Goal: Transaction & Acquisition: Purchase product/service

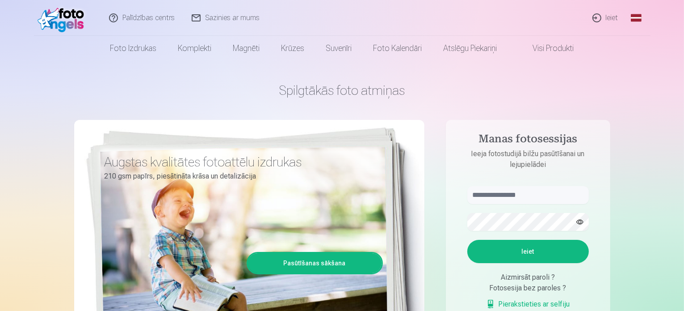
click at [522, 180] on aside "Manas fotosessijas Ieeja fotostudijā bilžu pasūtīšanai un lejupielādei Ieiet Ai…" at bounding box center [528, 243] width 164 height 246
click at [523, 193] on input "text" at bounding box center [528, 195] width 122 height 18
type input "**********"
click at [580, 219] on button "button" at bounding box center [580, 221] width 17 height 17
click at [579, 219] on button "button" at bounding box center [580, 221] width 17 height 17
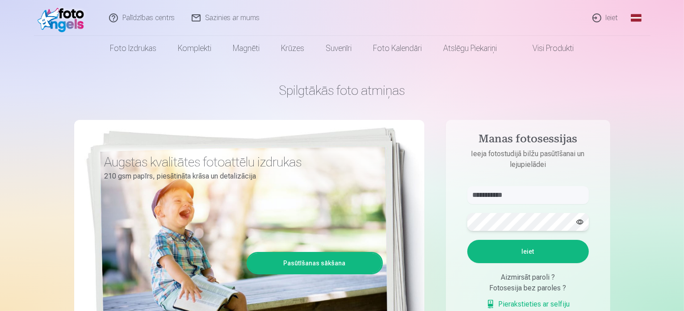
click at [467, 240] on button "Ieiet" at bounding box center [528, 251] width 122 height 23
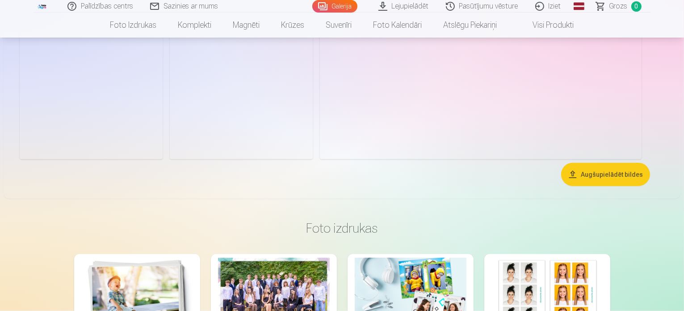
scroll to position [1073, 0]
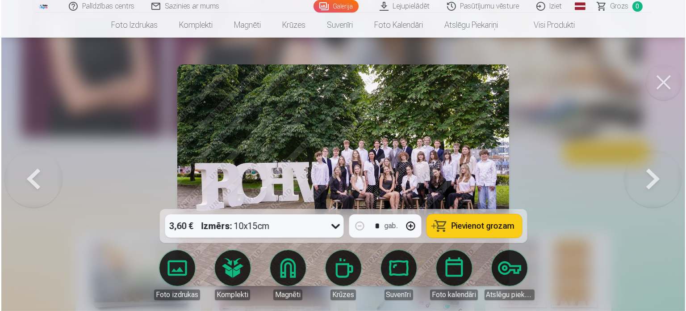
scroll to position [1075, 0]
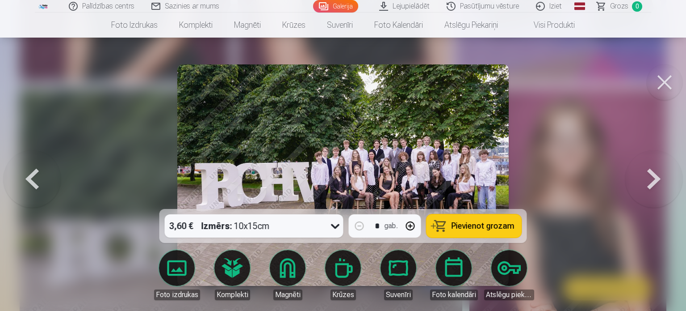
click at [348, 165] on img at bounding box center [343, 174] width 332 height 221
click at [421, 126] on img at bounding box center [343, 174] width 332 height 221
click at [664, 85] on button at bounding box center [665, 82] width 36 height 36
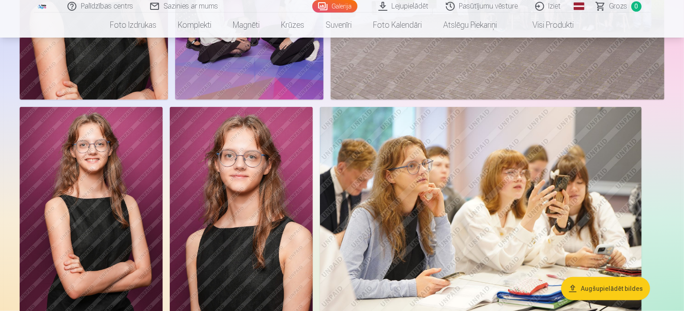
scroll to position [760, 0]
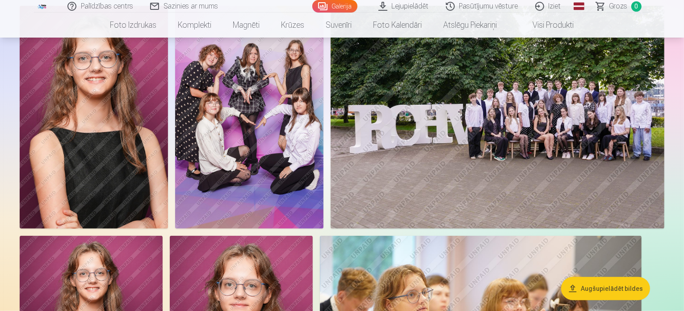
click at [168, 200] on img at bounding box center [94, 117] width 148 height 223
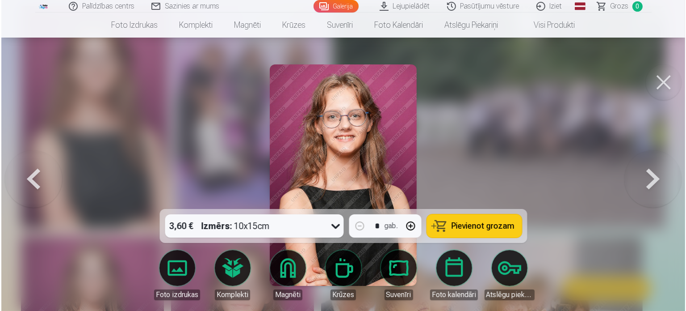
scroll to position [761, 0]
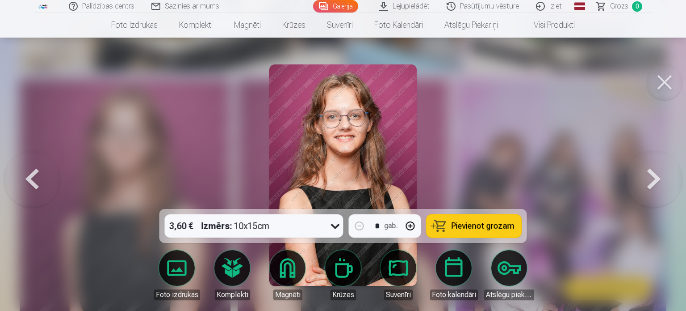
click at [659, 86] on button at bounding box center [665, 82] width 36 height 36
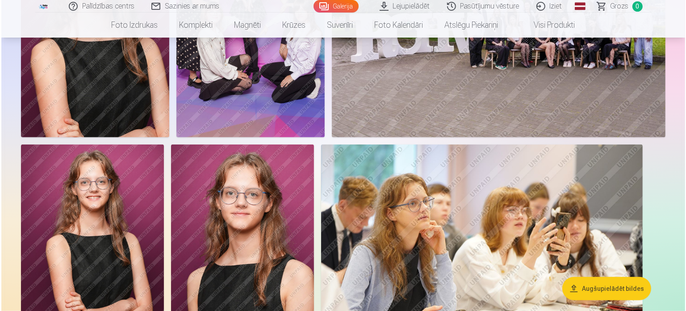
scroll to position [849, 0]
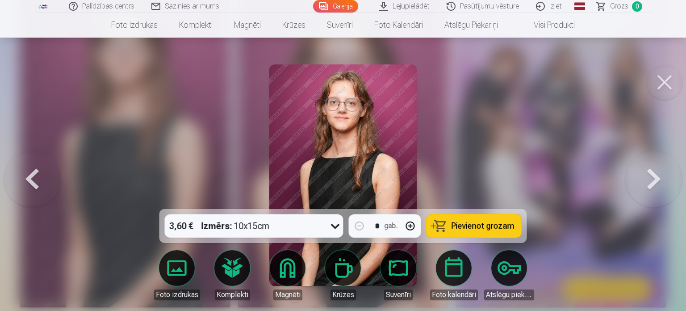
click at [334, 162] on img at bounding box center [343, 174] width 147 height 221
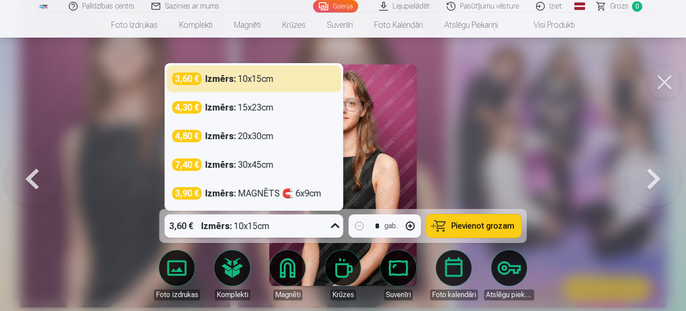
click at [339, 219] on icon at bounding box center [335, 226] width 14 height 14
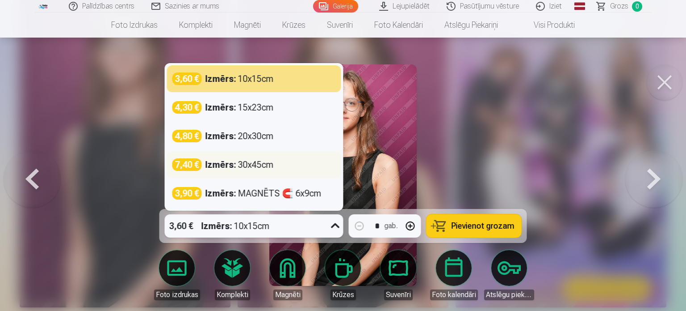
click at [275, 169] on div "7,40 € Izmērs : 30x45cm" at bounding box center [255, 164] width 164 height 13
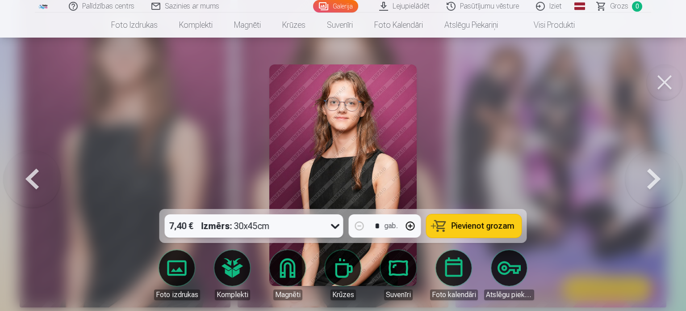
click at [337, 219] on icon at bounding box center [335, 226] width 14 height 14
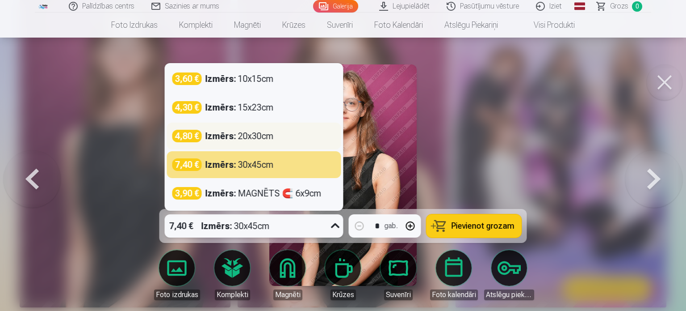
click at [272, 134] on div "Izmērs : 20x30cm" at bounding box center [240, 136] width 68 height 13
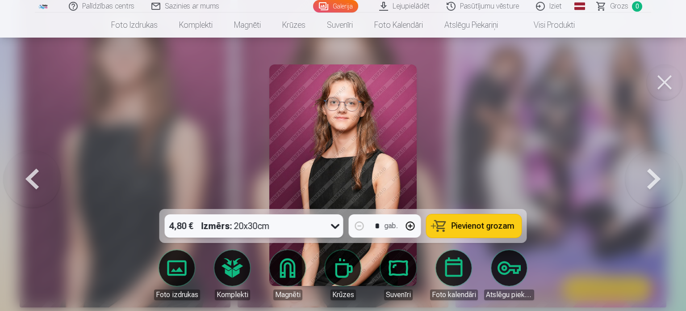
click at [341, 223] on icon at bounding box center [335, 226] width 14 height 14
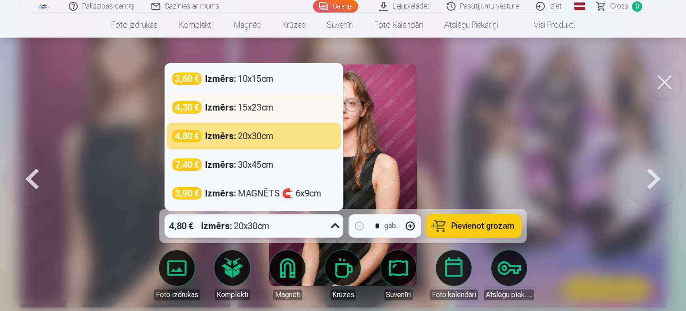
click at [319, 111] on div "4,30 € Izmērs : 15x23cm" at bounding box center [255, 107] width 164 height 13
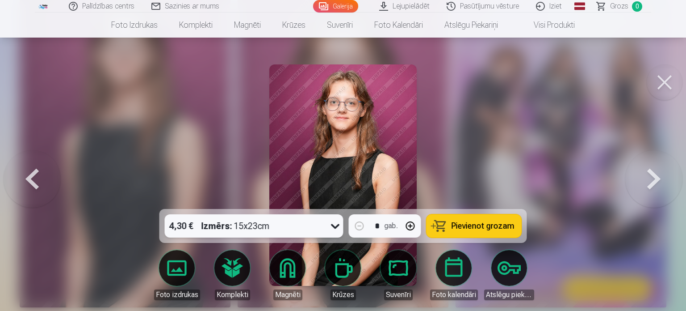
click at [337, 224] on icon at bounding box center [335, 226] width 14 height 14
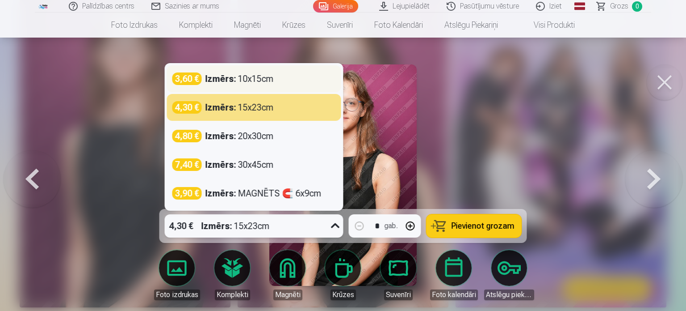
click at [286, 87] on div "3,60 € Izmērs : 10x15cm" at bounding box center [254, 78] width 174 height 27
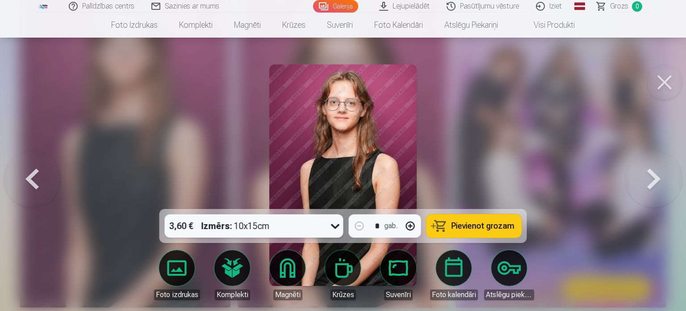
click at [653, 189] on button at bounding box center [654, 175] width 57 height 50
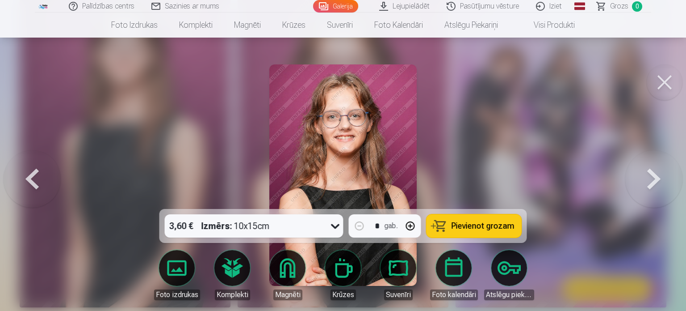
click at [651, 183] on button at bounding box center [654, 175] width 57 height 50
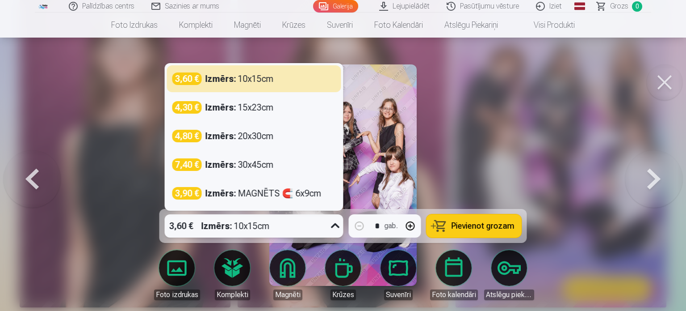
click at [334, 226] on icon at bounding box center [335, 225] width 8 height 5
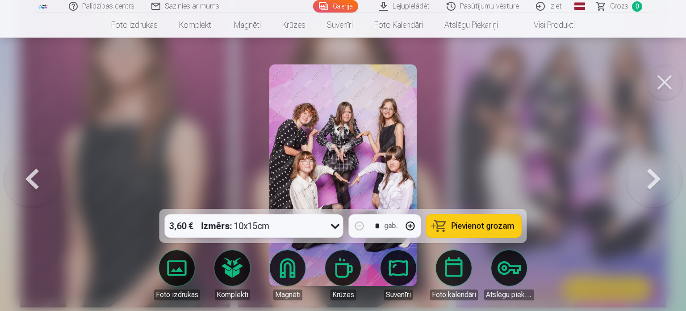
click at [334, 226] on icon at bounding box center [335, 226] width 8 height 5
click at [379, 177] on img at bounding box center [343, 174] width 147 height 221
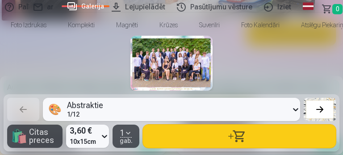
scroll to position [0, 1716]
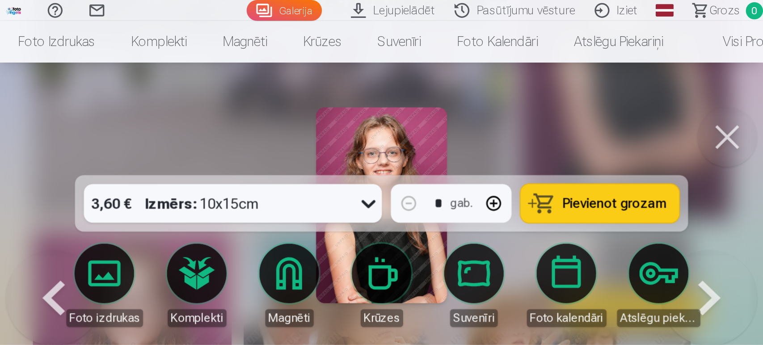
scroll to position [2076, 0]
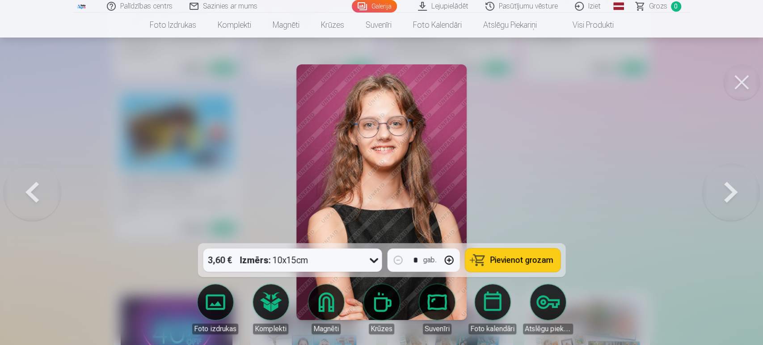
click at [684, 195] on button at bounding box center [730, 192] width 57 height 84
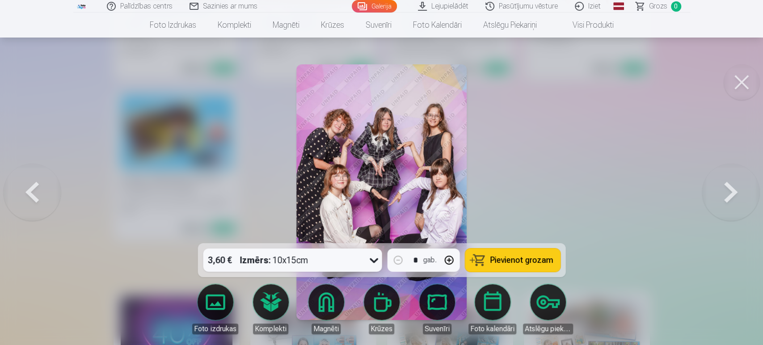
click at [684, 82] on button at bounding box center [742, 82] width 36 height 36
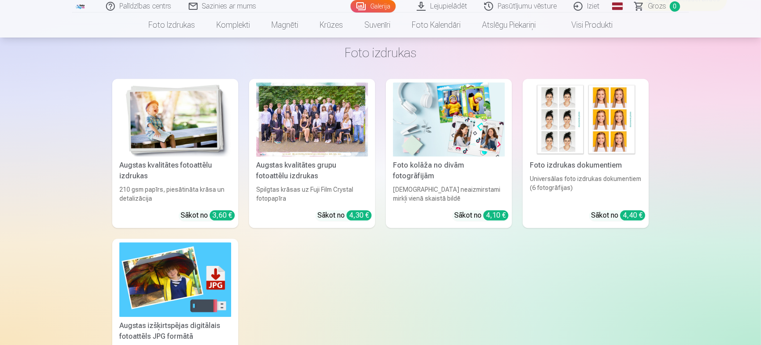
scroll to position [1922, 0]
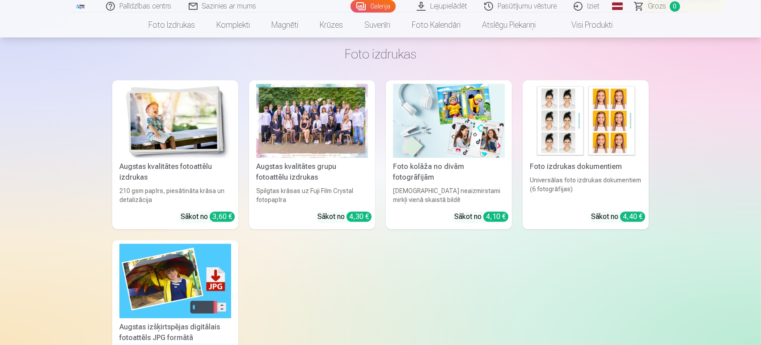
click at [352, 168] on div "Augstas kvalitātes grupu fotoattēlu izdrukas" at bounding box center [312, 171] width 119 height 21
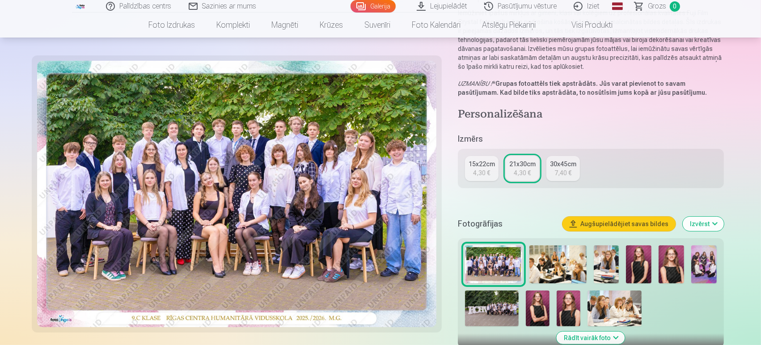
scroll to position [99, 0]
click at [640, 261] on img at bounding box center [638, 264] width 25 height 38
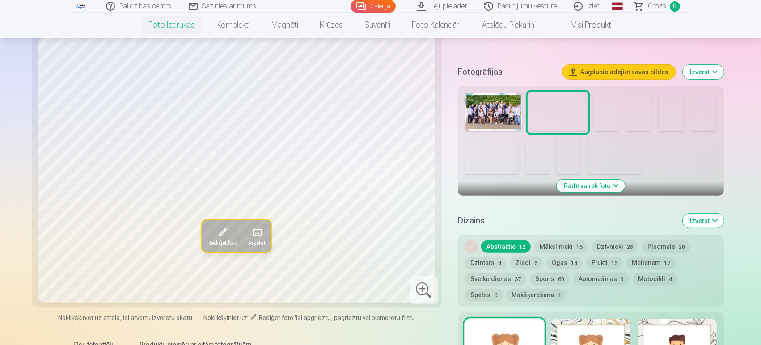
scroll to position [198, 0]
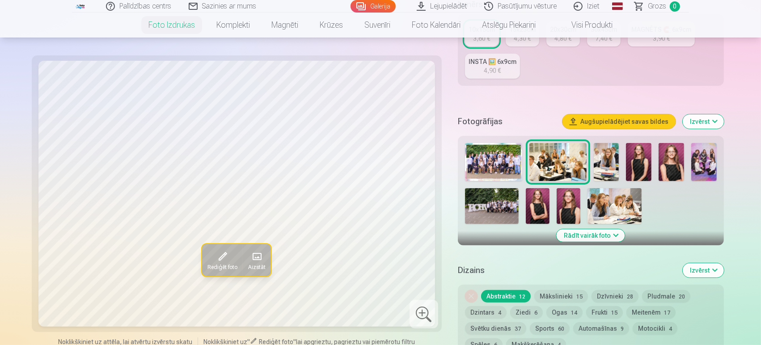
click at [606, 159] on img at bounding box center [606, 162] width 25 height 38
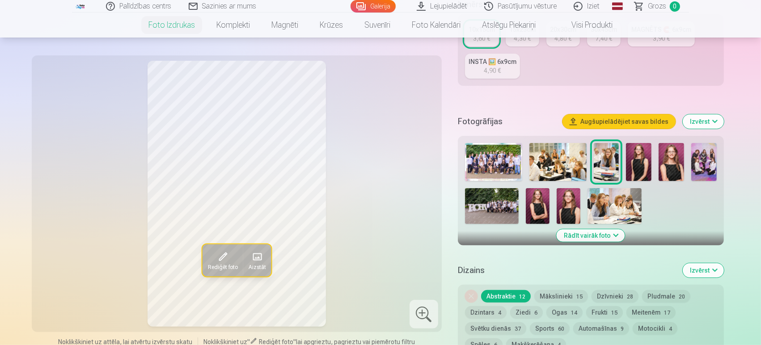
click at [632, 164] on img at bounding box center [638, 162] width 25 height 38
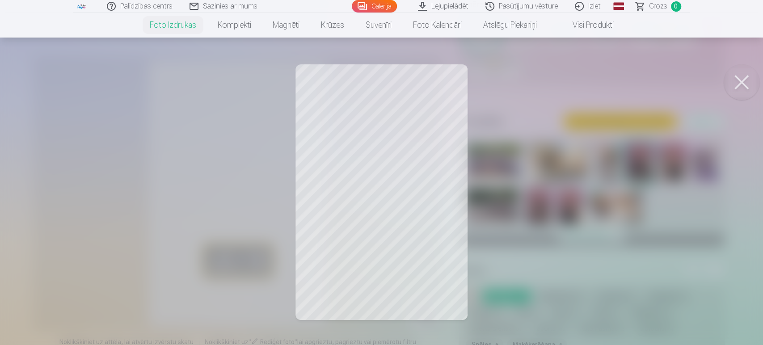
click at [375, 128] on div at bounding box center [381, 172] width 763 height 345
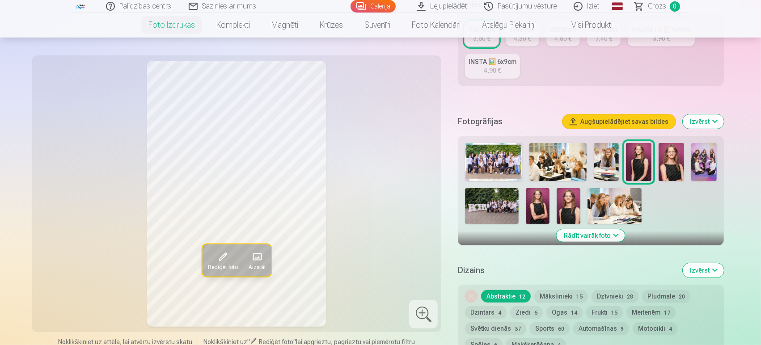
click at [375, 128] on div "Rediģēt foto Aizstāt" at bounding box center [236, 194] width 399 height 266
click at [413, 313] on div at bounding box center [423, 314] width 29 height 29
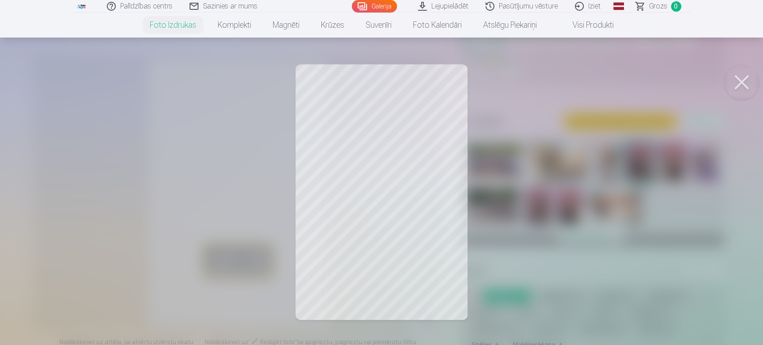
click at [370, 119] on div at bounding box center [381, 172] width 763 height 345
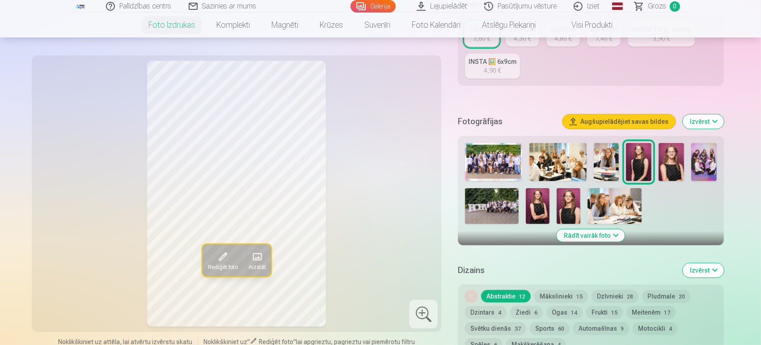
click at [370, 119] on div "Rediģēt foto Aizstāt" at bounding box center [236, 194] width 399 height 266
click at [420, 307] on div at bounding box center [423, 314] width 29 height 29
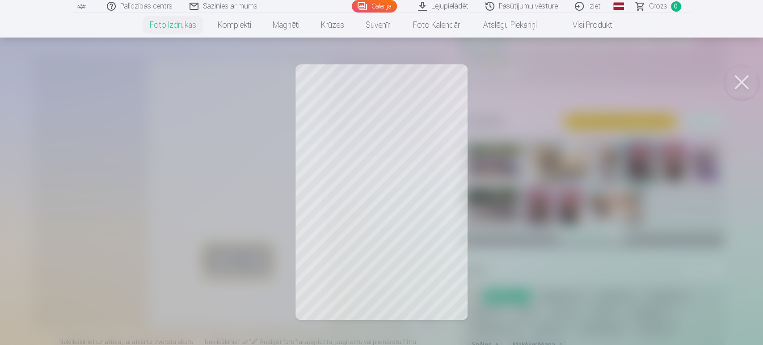
click at [385, 126] on div at bounding box center [381, 172] width 763 height 345
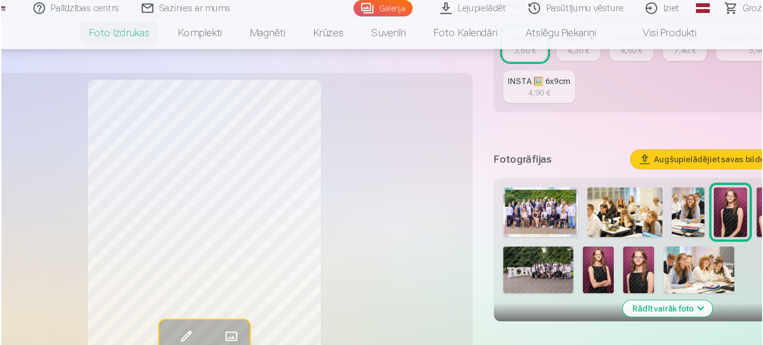
scroll to position [198, 0]
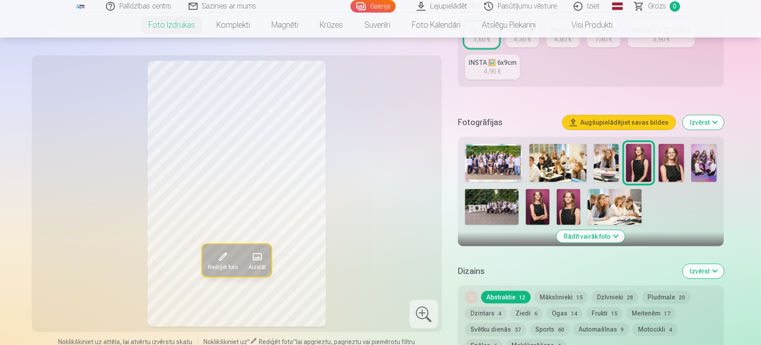
click at [231, 258] on button "Rediģēt foto" at bounding box center [222, 260] width 41 height 32
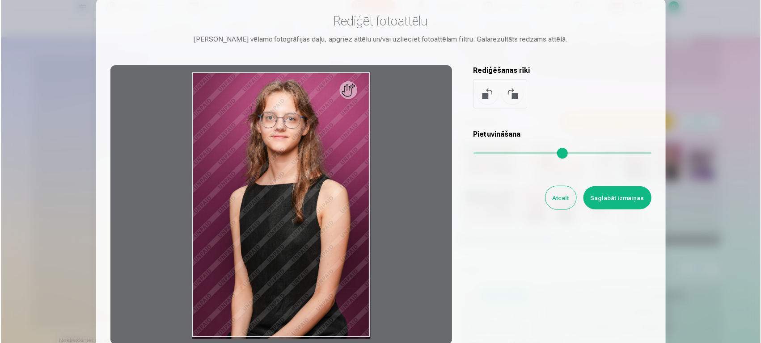
scroll to position [0, 0]
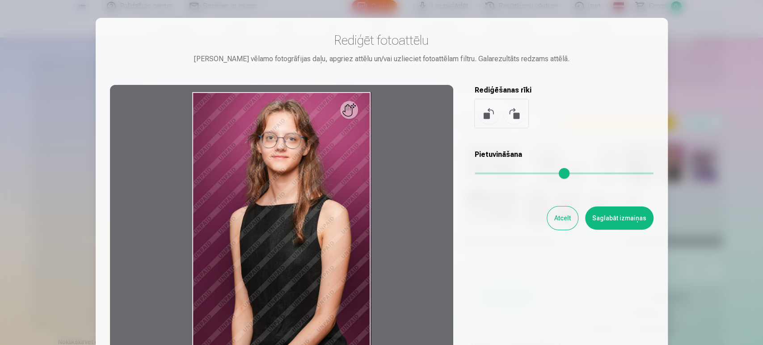
click at [564, 213] on button "Atcelt" at bounding box center [562, 217] width 31 height 23
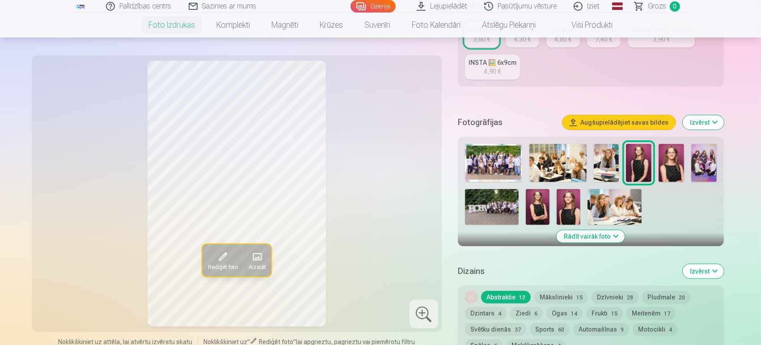
click at [678, 161] on img at bounding box center [670, 163] width 25 height 38
click at [536, 198] on img at bounding box center [538, 207] width 24 height 36
click at [562, 211] on img at bounding box center [568, 207] width 24 height 36
click at [708, 164] on img at bounding box center [703, 163] width 25 height 38
click at [500, 153] on img at bounding box center [493, 163] width 57 height 38
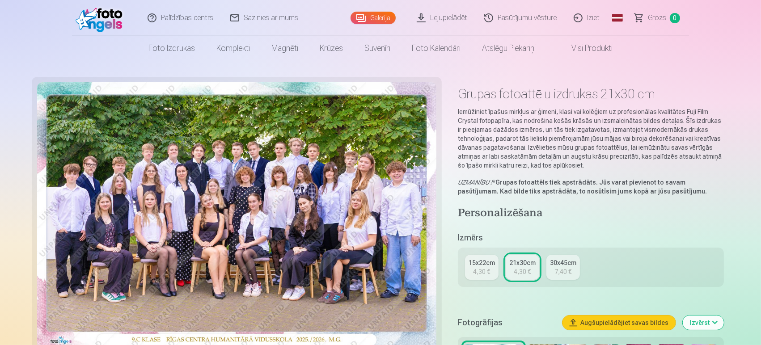
click at [149, 173] on img at bounding box center [236, 215] width 399 height 266
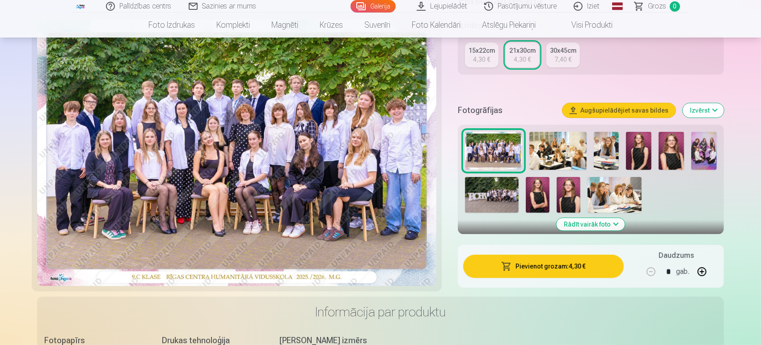
scroll to position [248, 0]
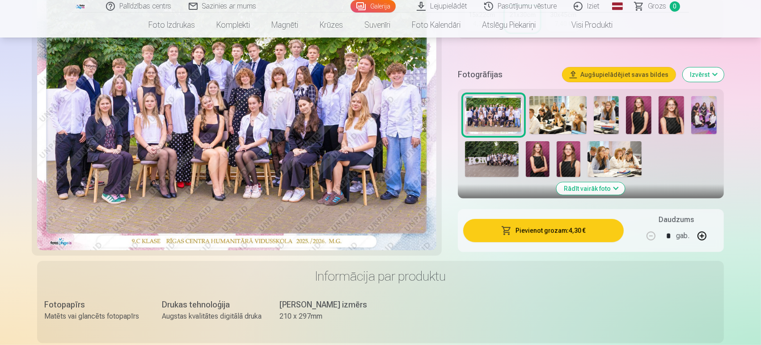
click at [489, 165] on img at bounding box center [492, 159] width 54 height 36
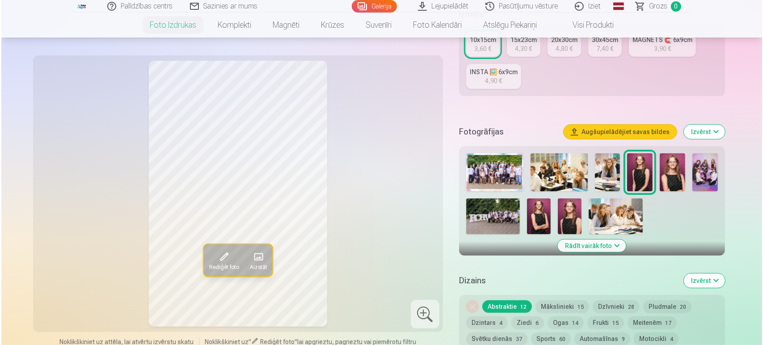
scroll to position [198, 0]
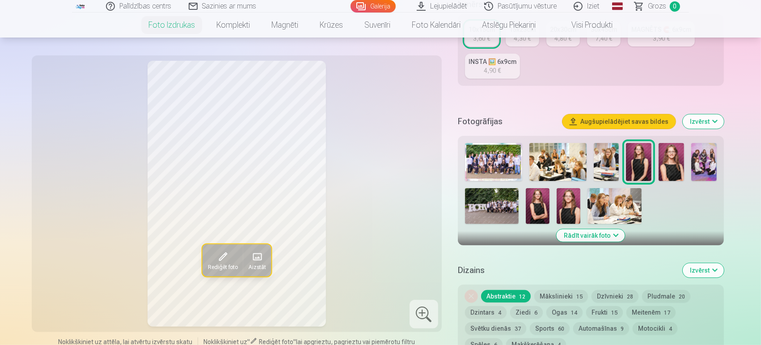
click at [494, 208] on img at bounding box center [492, 206] width 54 height 36
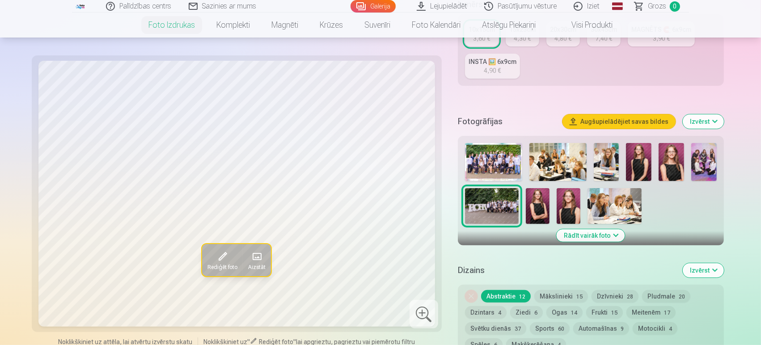
click at [417, 311] on div at bounding box center [423, 314] width 29 height 29
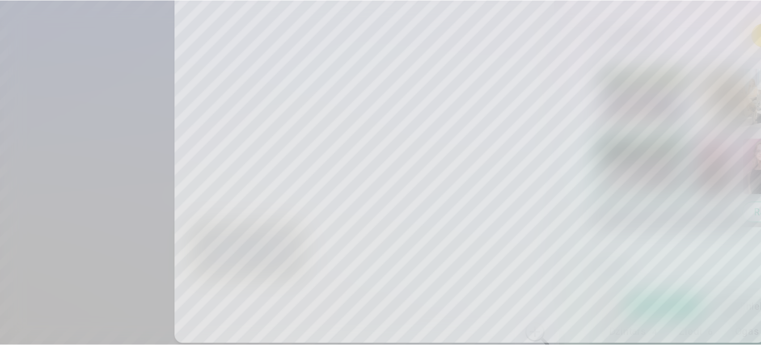
scroll to position [198, 0]
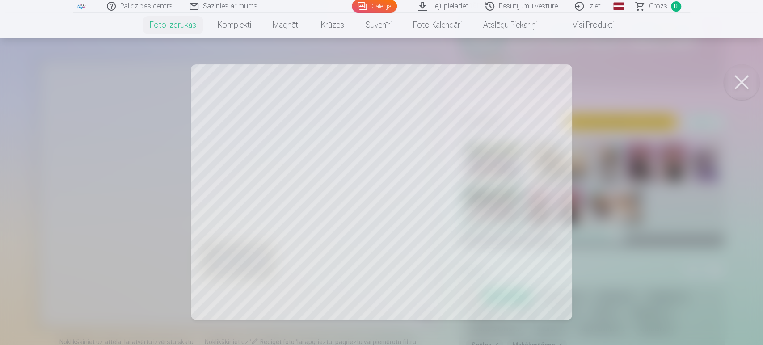
click at [737, 78] on button at bounding box center [742, 82] width 36 height 36
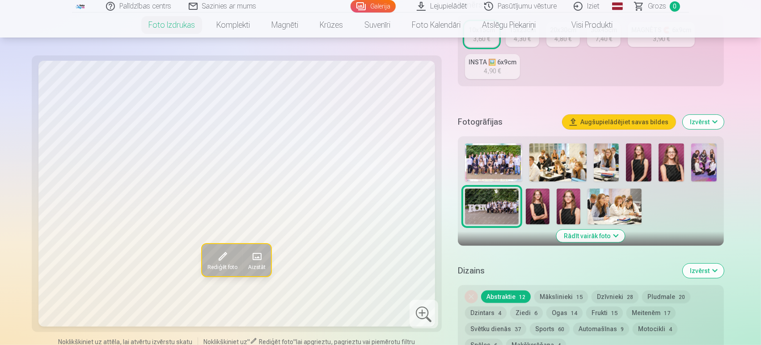
click at [601, 236] on button "Rādīt vairāk foto" at bounding box center [590, 236] width 68 height 13
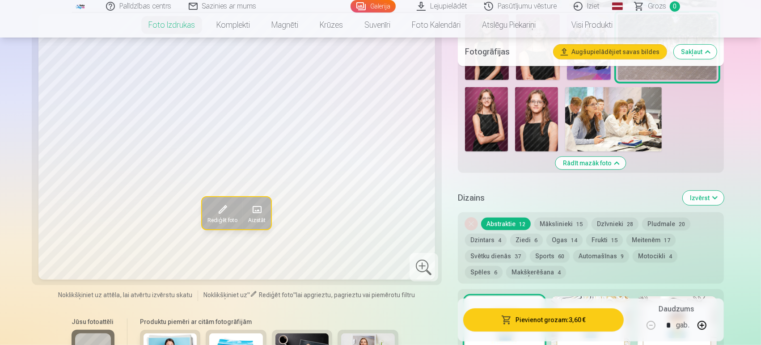
scroll to position [400, 0]
click at [643, 240] on button "Meitenēm 17" at bounding box center [650, 239] width 49 height 13
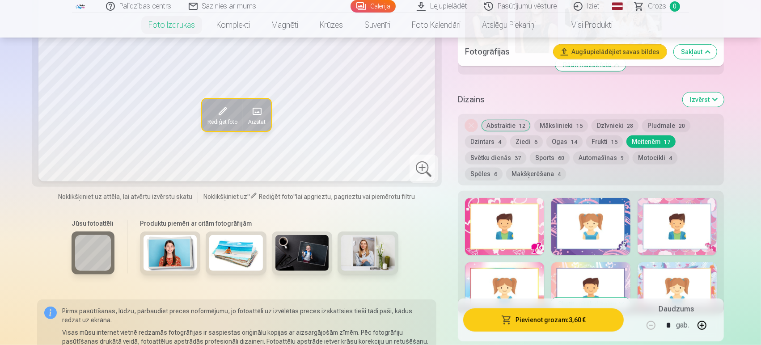
scroll to position [500, 0]
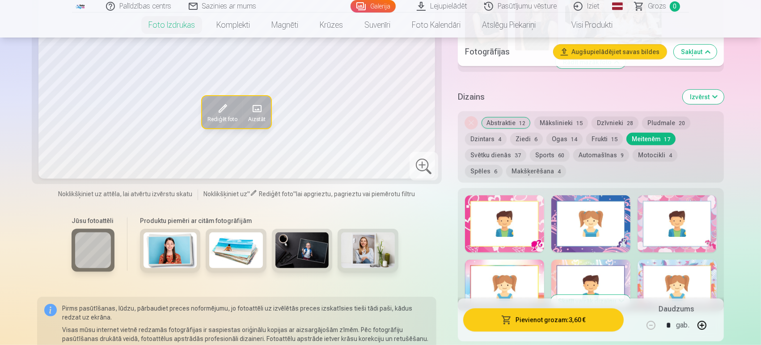
click at [512, 219] on div at bounding box center [504, 223] width 79 height 57
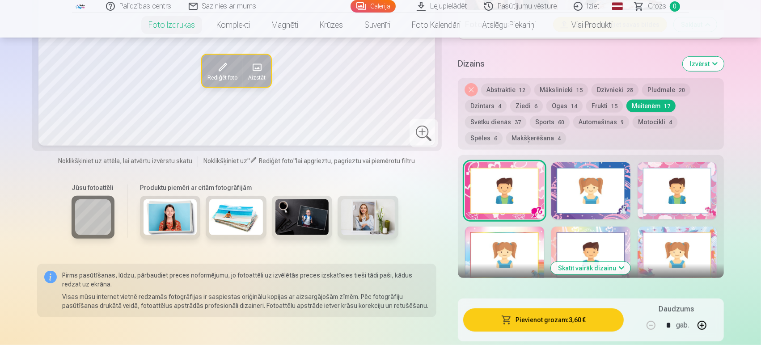
scroll to position [536, 0]
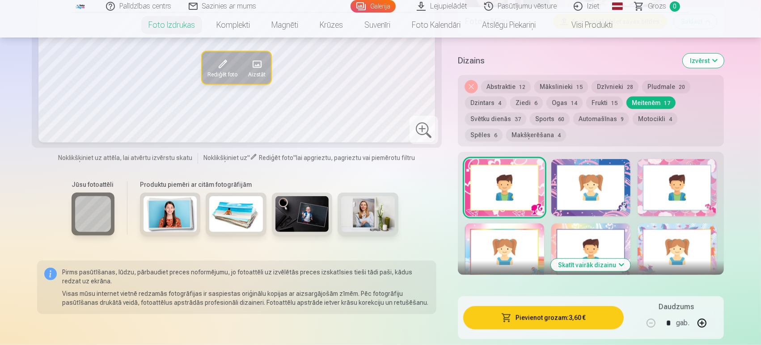
click at [601, 198] on div at bounding box center [590, 187] width 79 height 57
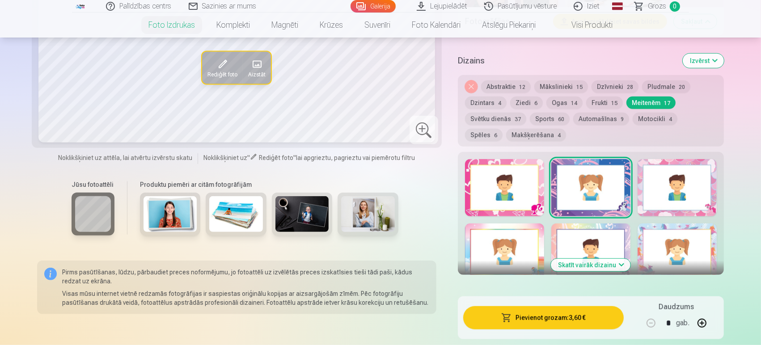
click at [701, 189] on div at bounding box center [676, 187] width 79 height 57
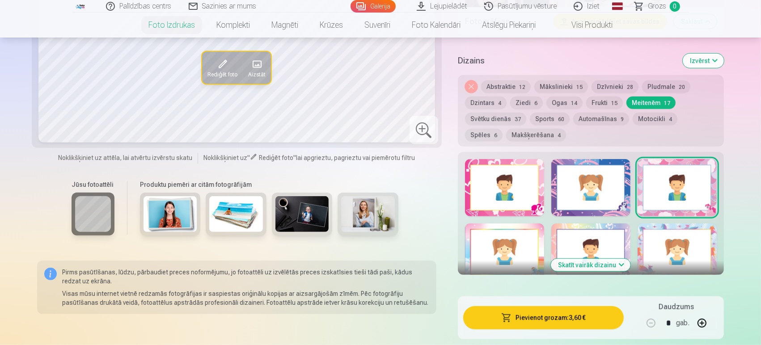
click at [493, 244] on div at bounding box center [504, 251] width 79 height 57
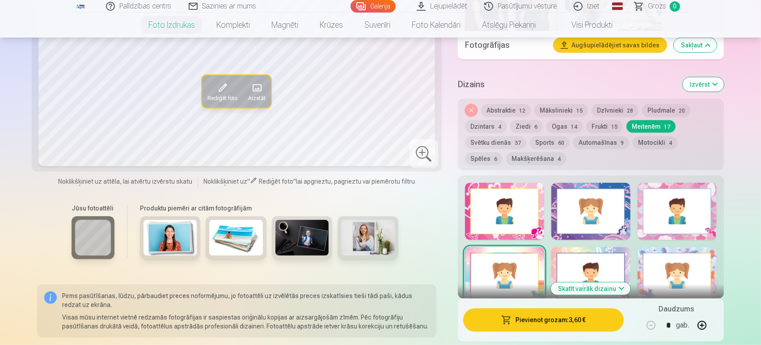
scroll to position [515, 0]
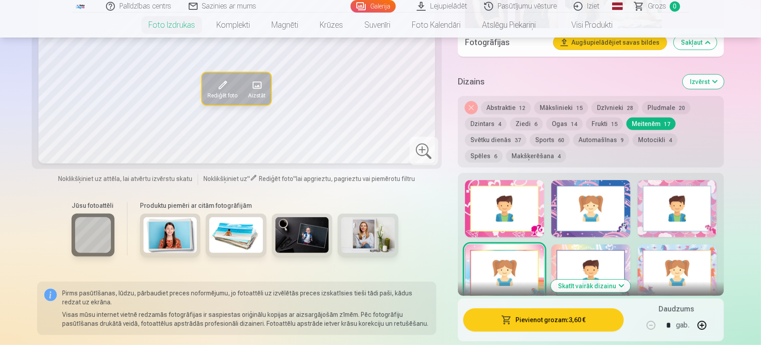
click at [604, 281] on button "Skatīt vairāk dizainu" at bounding box center [591, 286] width 80 height 13
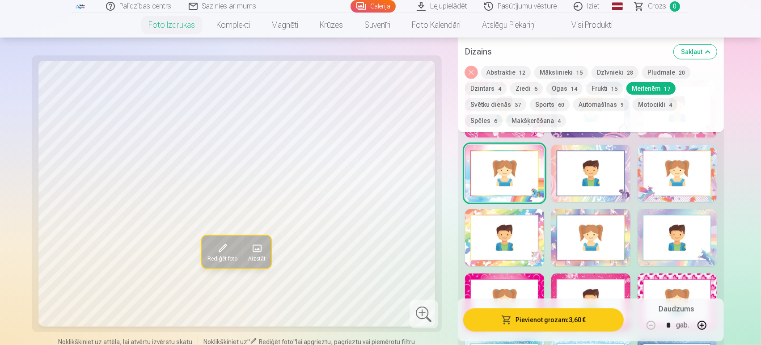
scroll to position [609, 0]
click at [611, 183] on div at bounding box center [590, 173] width 79 height 57
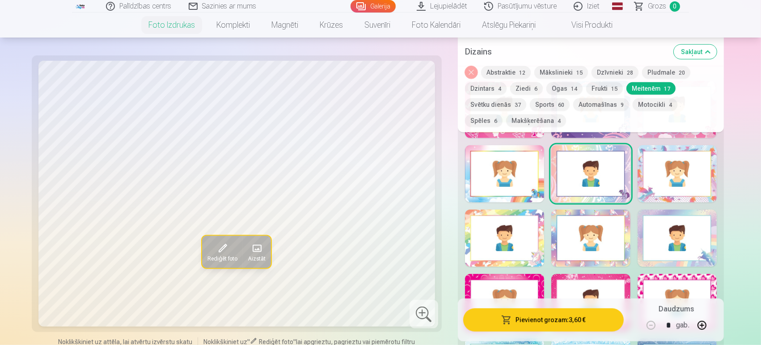
click at [686, 174] on div at bounding box center [676, 173] width 79 height 57
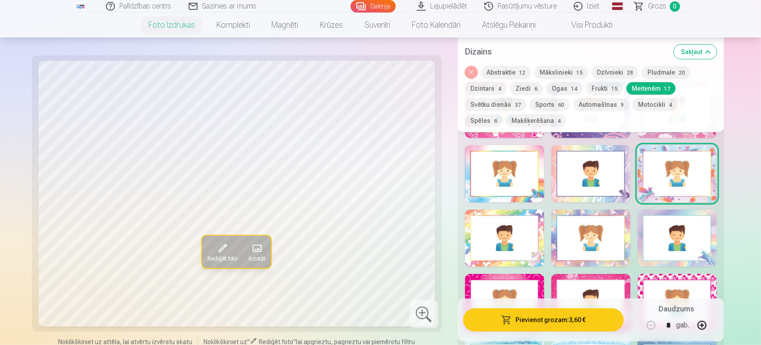
click at [501, 252] on div at bounding box center [504, 238] width 79 height 57
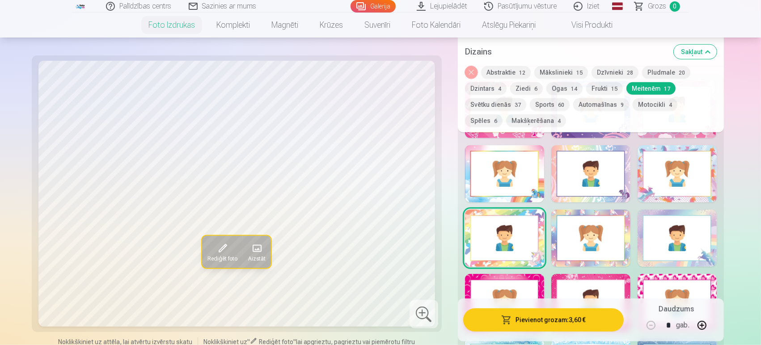
click at [594, 240] on div at bounding box center [590, 238] width 79 height 57
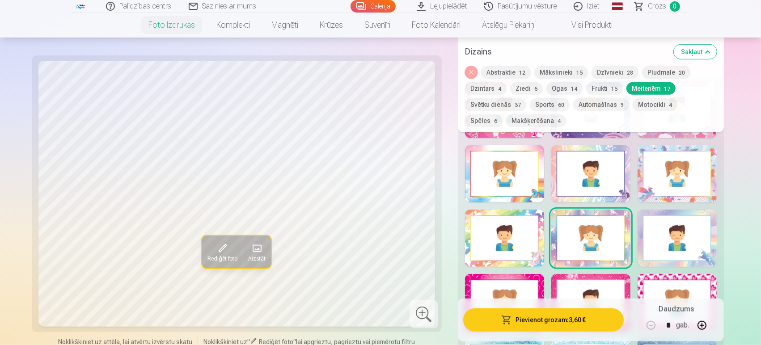
click at [706, 253] on div at bounding box center [676, 238] width 79 height 57
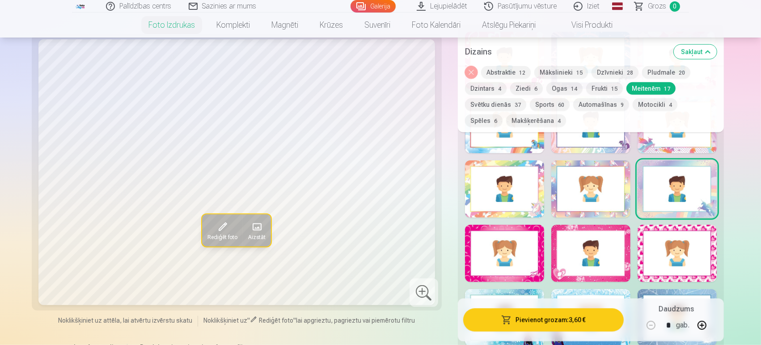
scroll to position [669, 0]
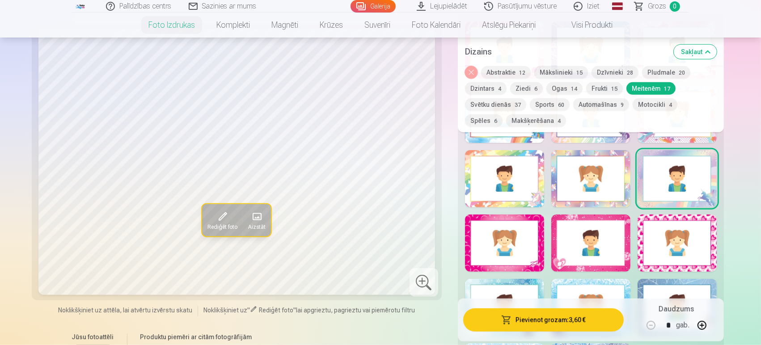
click at [706, 253] on div at bounding box center [676, 243] width 79 height 57
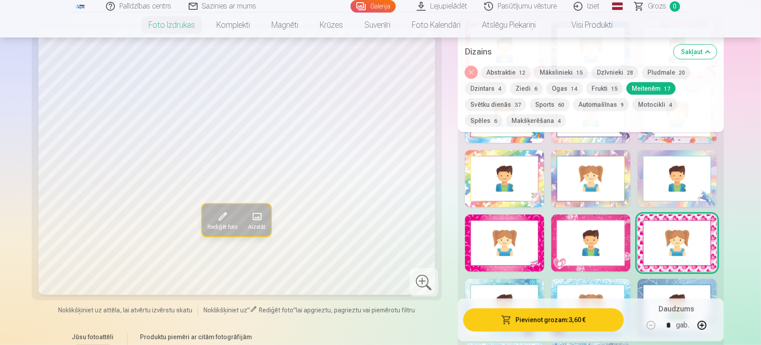
click at [603, 246] on div at bounding box center [590, 243] width 79 height 57
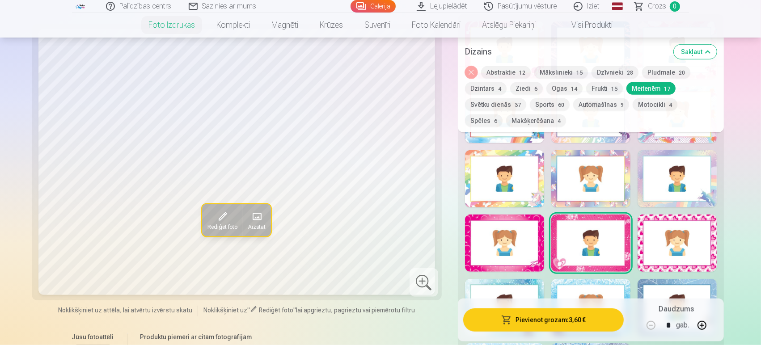
click at [501, 240] on div at bounding box center [504, 243] width 79 height 57
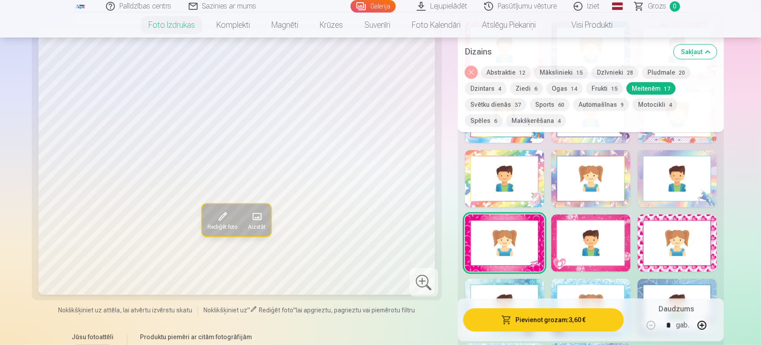
click at [514, 294] on div at bounding box center [504, 307] width 79 height 57
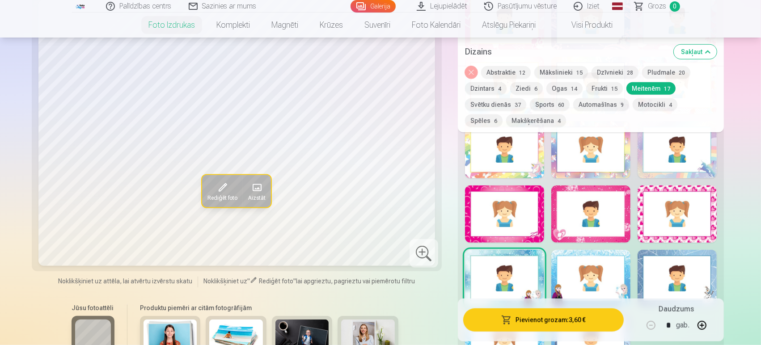
scroll to position [699, 0]
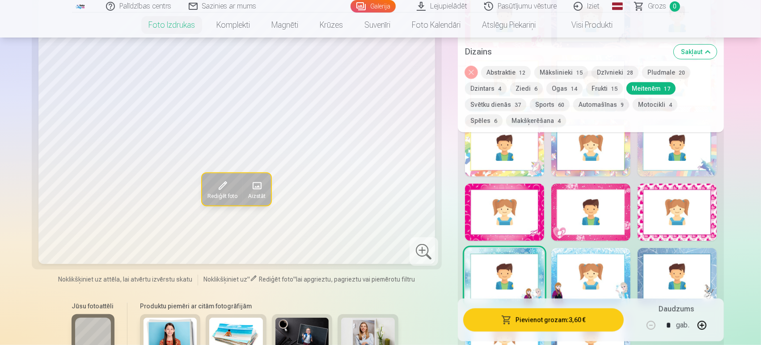
click at [601, 250] on div at bounding box center [590, 276] width 79 height 57
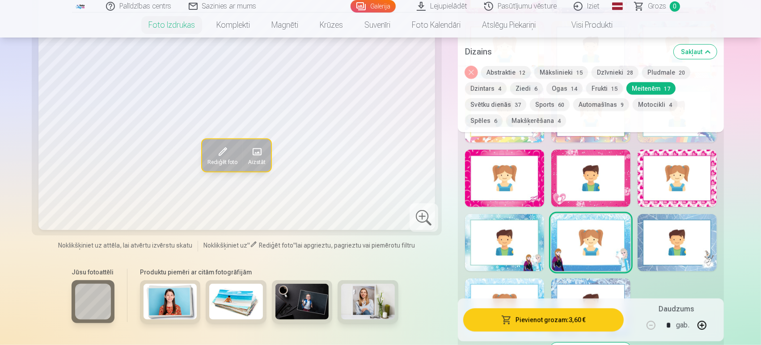
scroll to position [734, 0]
click at [672, 241] on div at bounding box center [676, 242] width 79 height 57
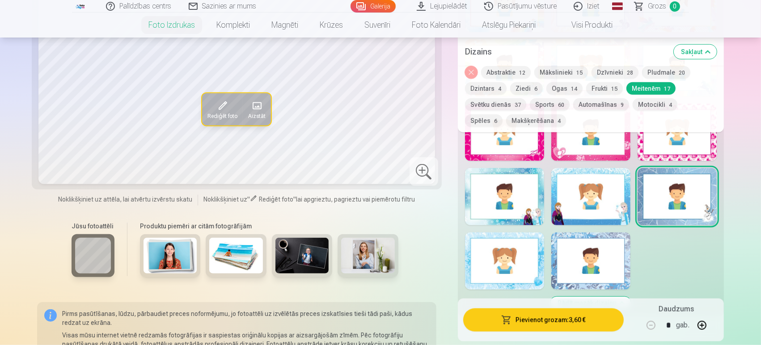
scroll to position [790, 0]
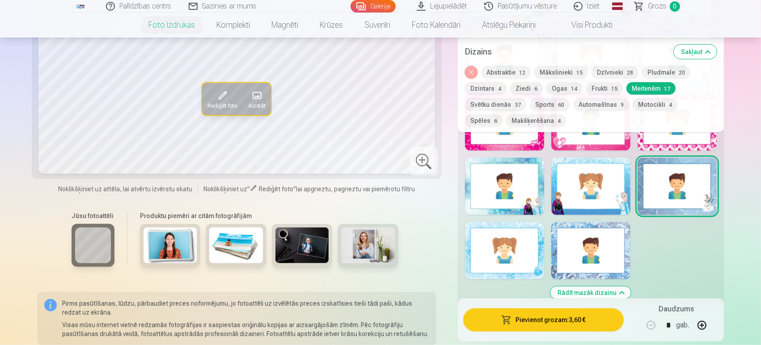
click at [512, 286] on div "Rādīt mazāk dizainu" at bounding box center [591, 99] width 266 height 413
click at [514, 267] on div at bounding box center [504, 250] width 79 height 57
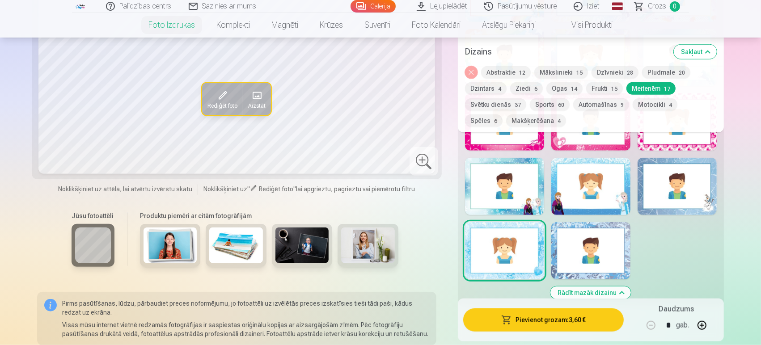
click at [576, 247] on div at bounding box center [590, 250] width 79 height 57
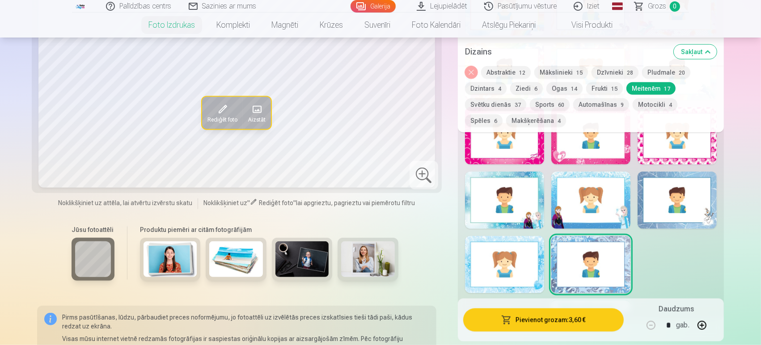
scroll to position [776, 0]
click at [539, 274] on div at bounding box center [504, 264] width 79 height 57
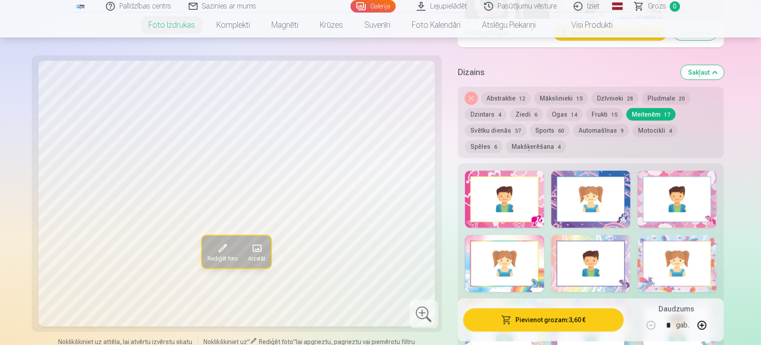
scroll to position [514, 0]
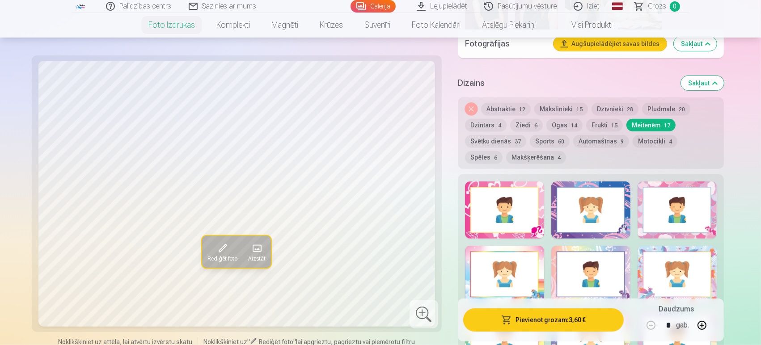
click at [471, 103] on button "Noņemiet dizainu" at bounding box center [471, 109] width 13 height 13
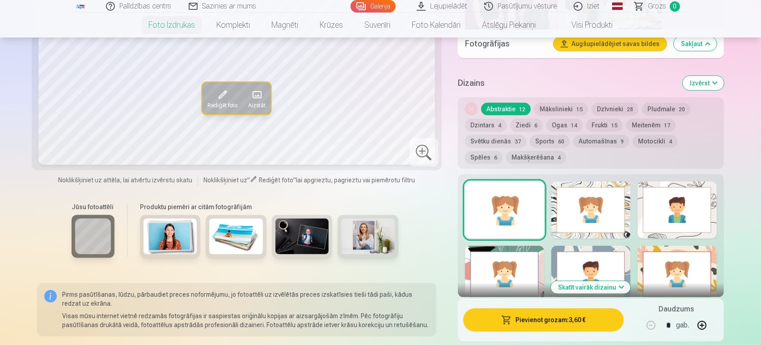
scroll to position [530, 0]
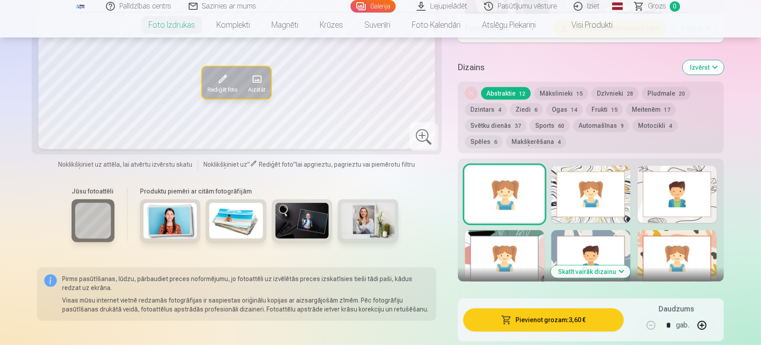
click at [502, 135] on button "Spēles 6" at bounding box center [484, 141] width 38 height 13
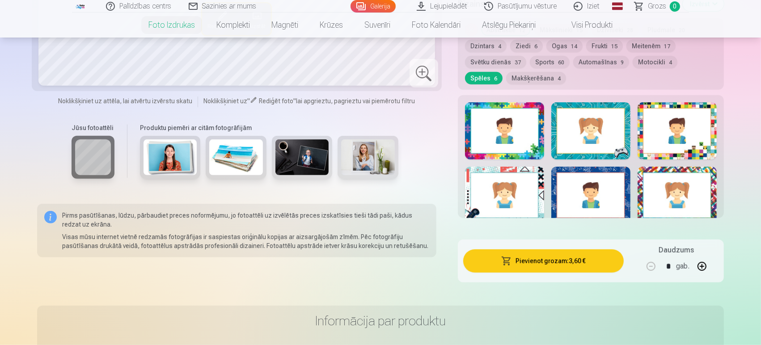
scroll to position [592, 0]
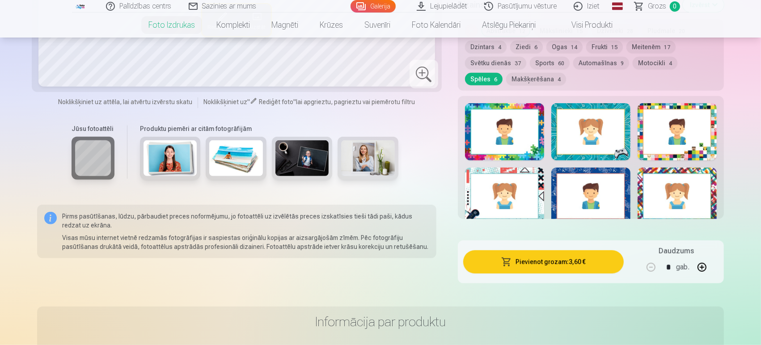
click at [606, 183] on div at bounding box center [590, 196] width 79 height 57
click at [685, 136] on div at bounding box center [676, 131] width 79 height 57
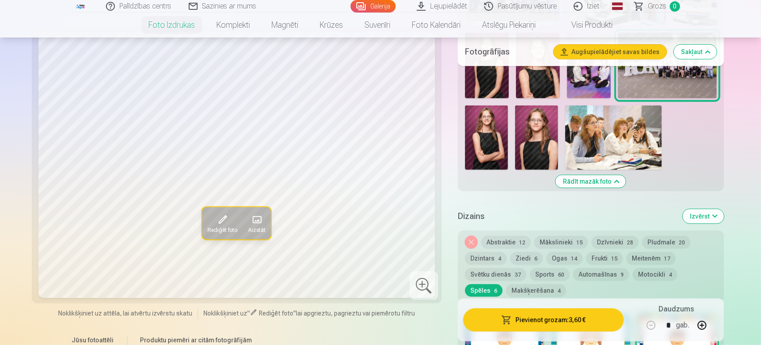
scroll to position [382, 0]
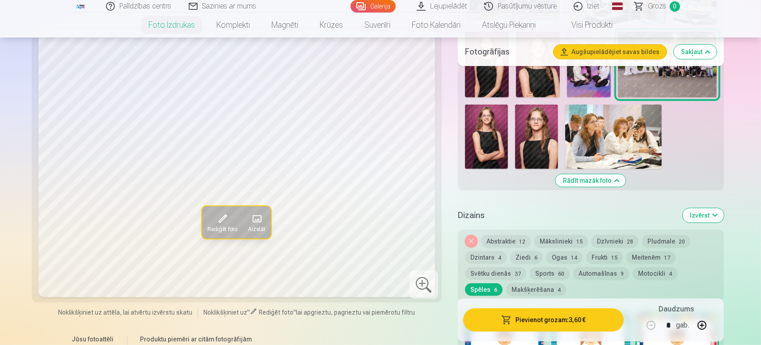
click at [520, 273] on button "Svētku dienās 37" at bounding box center [495, 273] width 61 height 13
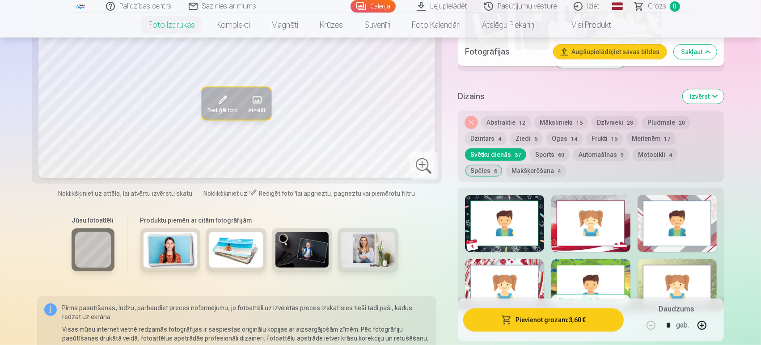
scroll to position [503, 0]
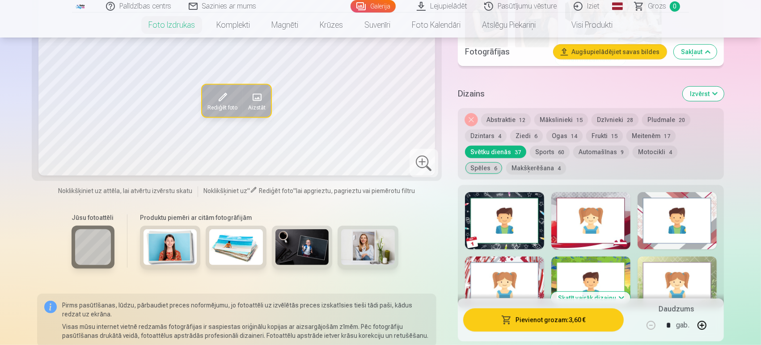
click at [592, 206] on div at bounding box center [590, 220] width 79 height 57
click at [661, 221] on div at bounding box center [676, 220] width 79 height 57
click at [498, 289] on div at bounding box center [504, 285] width 79 height 57
click at [586, 277] on div at bounding box center [590, 285] width 79 height 57
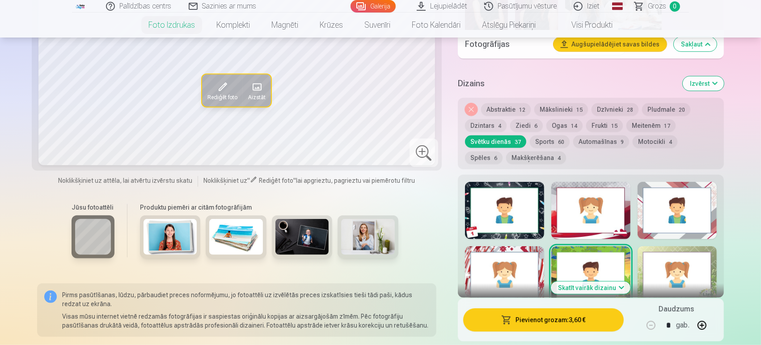
scroll to position [515, 0]
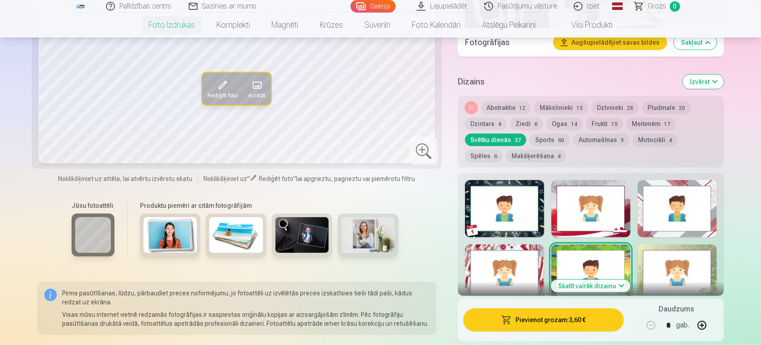
click at [612, 284] on button "Skatīt vairāk dizainu" at bounding box center [591, 286] width 80 height 13
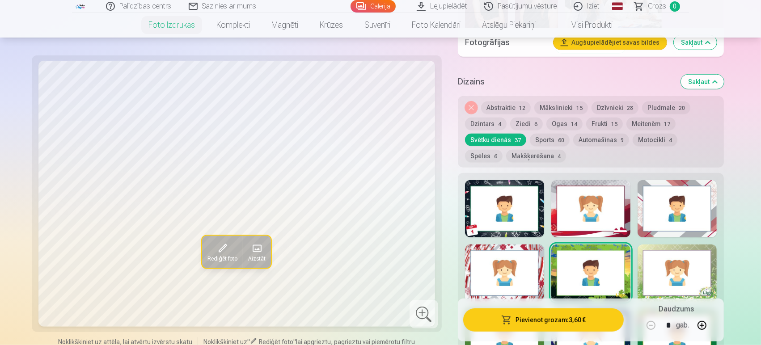
click at [684, 267] on div at bounding box center [676, 272] width 79 height 57
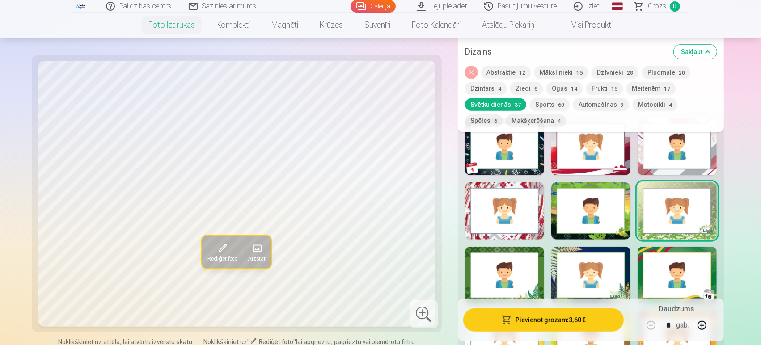
scroll to position [575, 0]
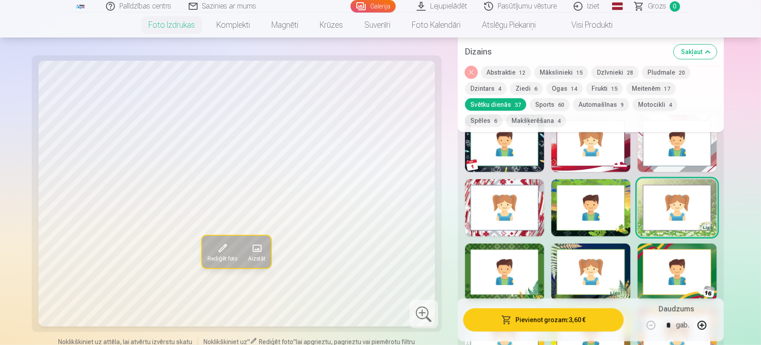
click at [528, 276] on div at bounding box center [504, 272] width 79 height 57
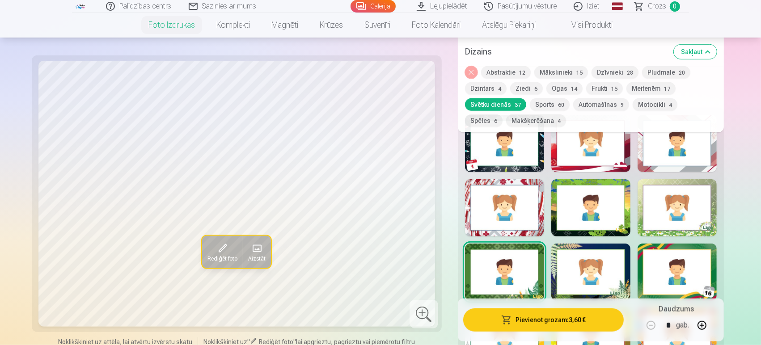
click at [576, 278] on div at bounding box center [590, 272] width 79 height 57
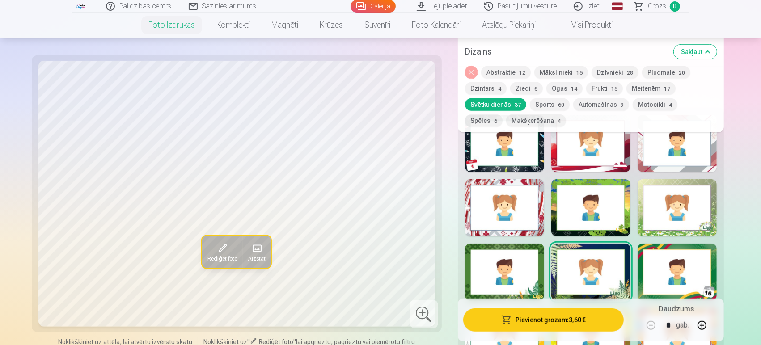
click at [672, 269] on div at bounding box center [676, 272] width 79 height 57
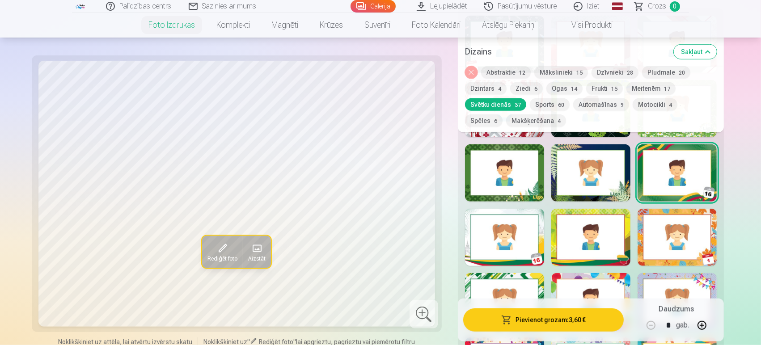
scroll to position [679, 0]
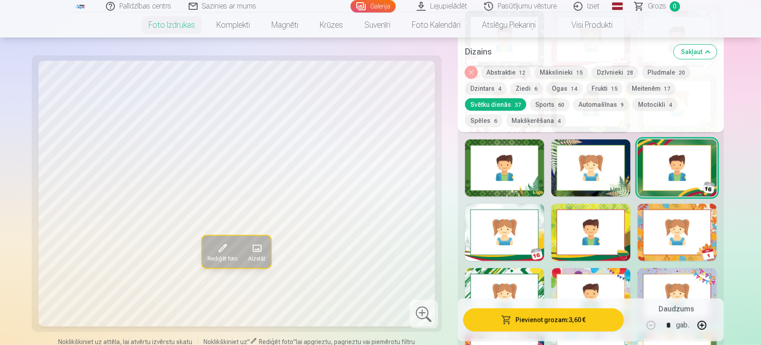
click at [516, 238] on div at bounding box center [504, 232] width 79 height 57
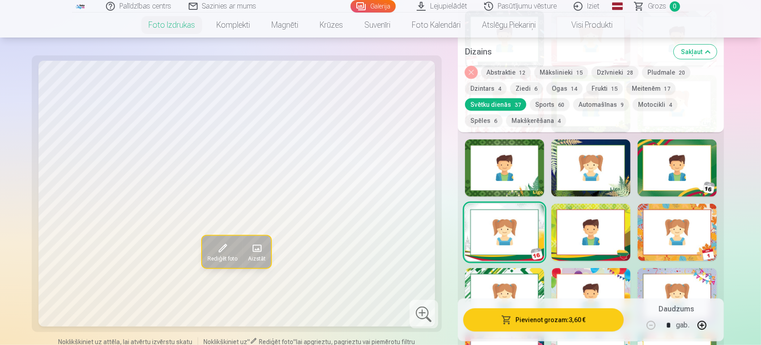
click at [581, 228] on div at bounding box center [590, 232] width 79 height 57
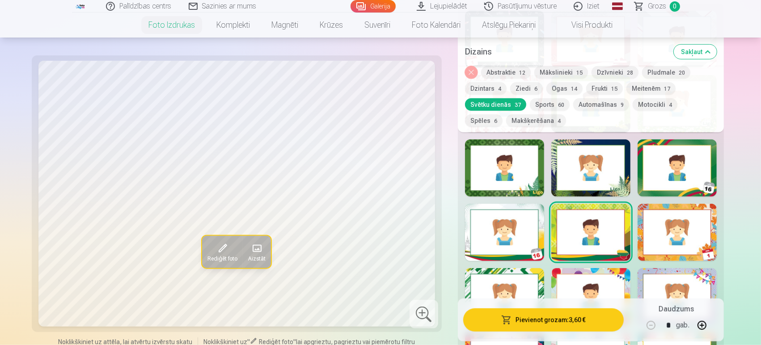
click at [668, 223] on div at bounding box center [676, 232] width 79 height 57
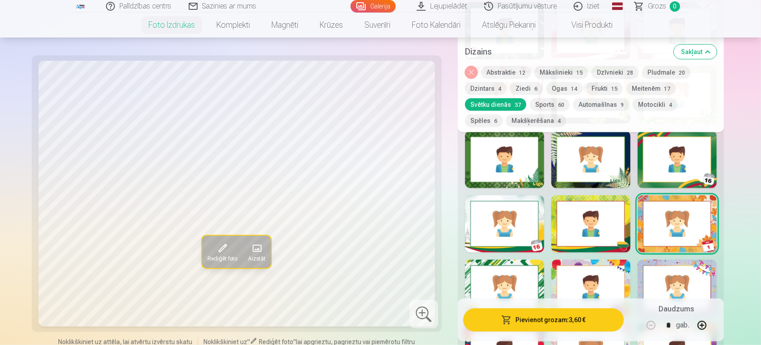
scroll to position [706, 0]
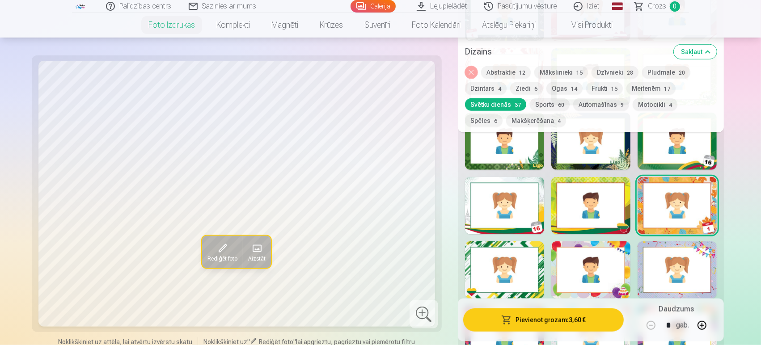
click at [535, 274] on div at bounding box center [504, 269] width 79 height 57
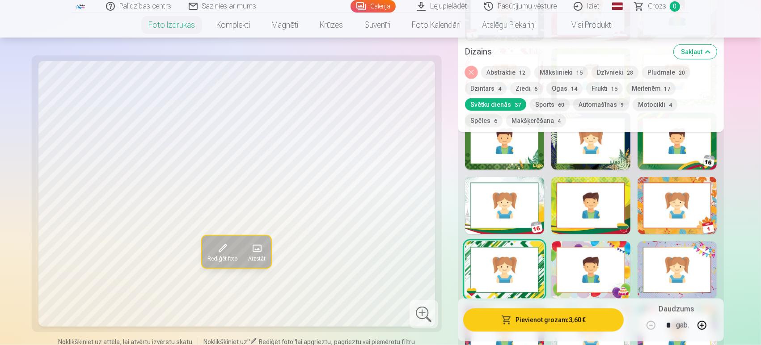
click at [590, 274] on div at bounding box center [590, 269] width 79 height 57
click at [644, 272] on div at bounding box center [676, 269] width 79 height 57
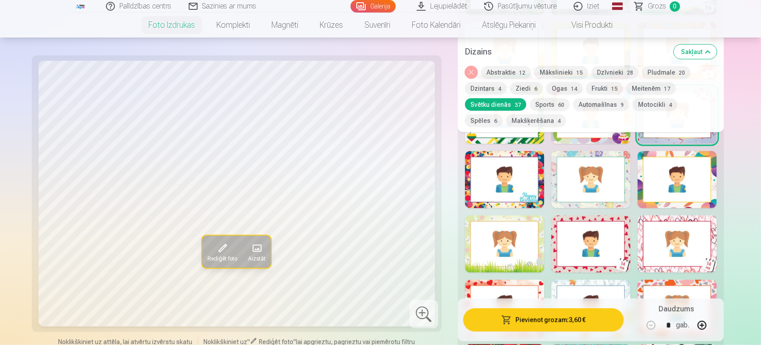
scroll to position [863, 0]
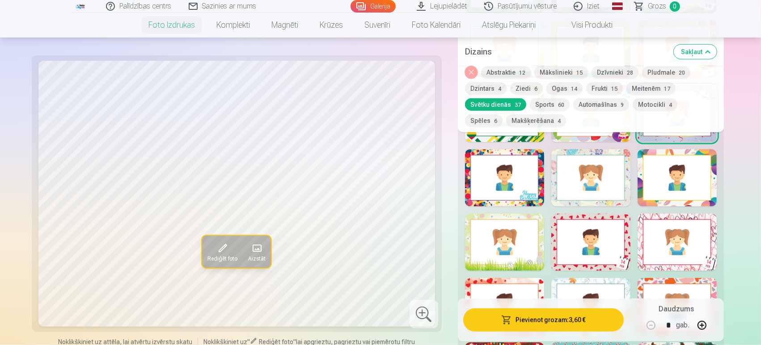
click at [517, 152] on div at bounding box center [504, 177] width 79 height 57
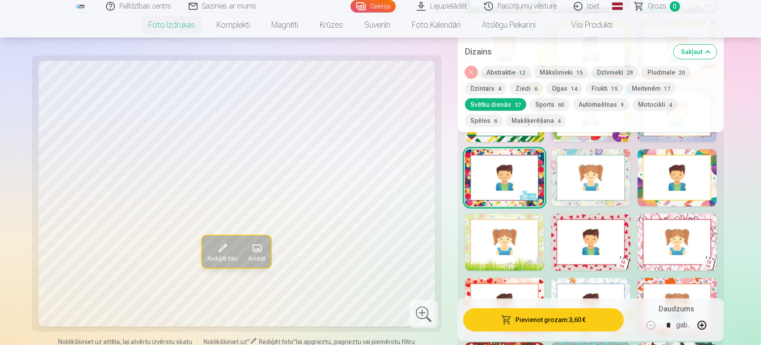
click at [579, 171] on div at bounding box center [590, 177] width 79 height 57
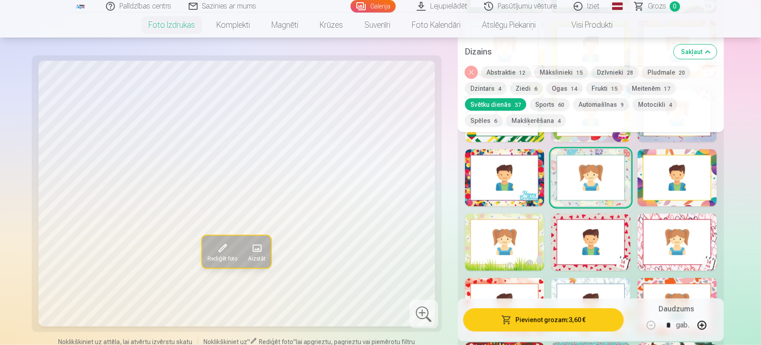
click at [644, 174] on div at bounding box center [676, 177] width 79 height 57
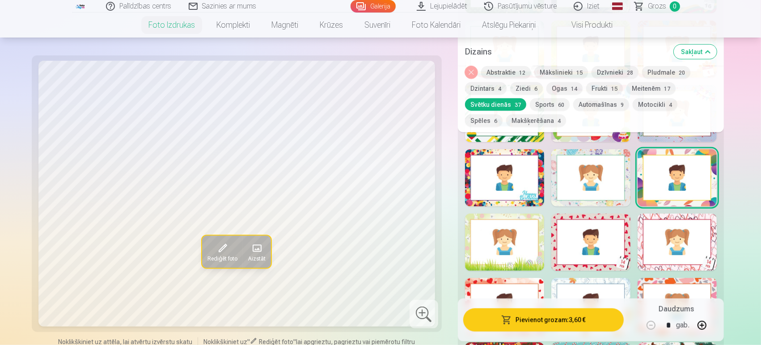
click at [523, 231] on div at bounding box center [504, 242] width 79 height 57
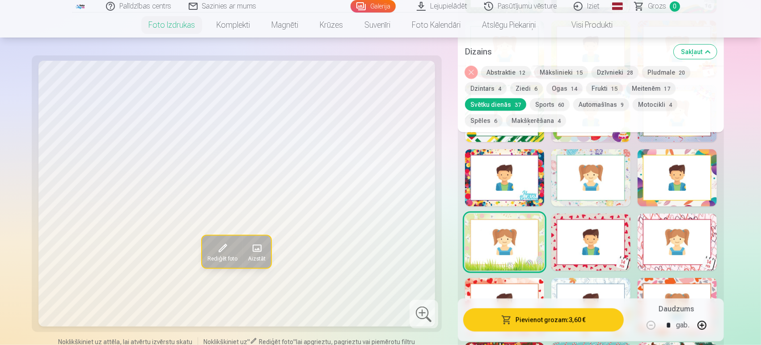
click at [571, 234] on div at bounding box center [590, 242] width 79 height 57
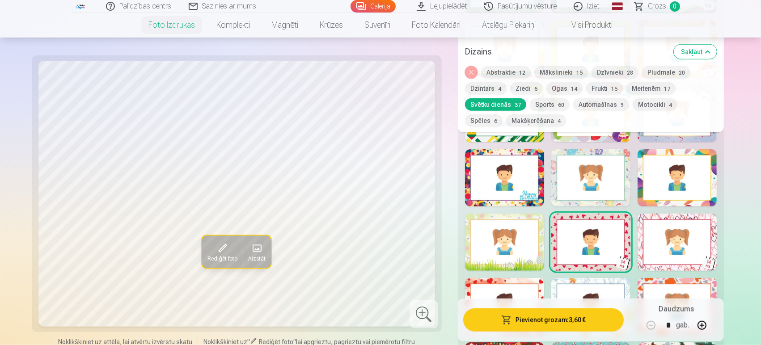
click at [657, 237] on div at bounding box center [676, 242] width 79 height 57
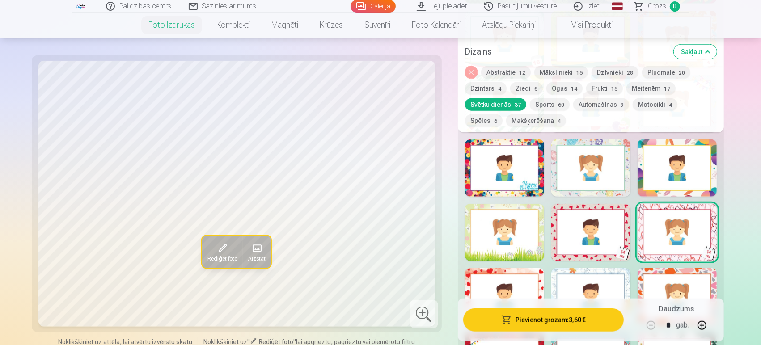
scroll to position [876, 0]
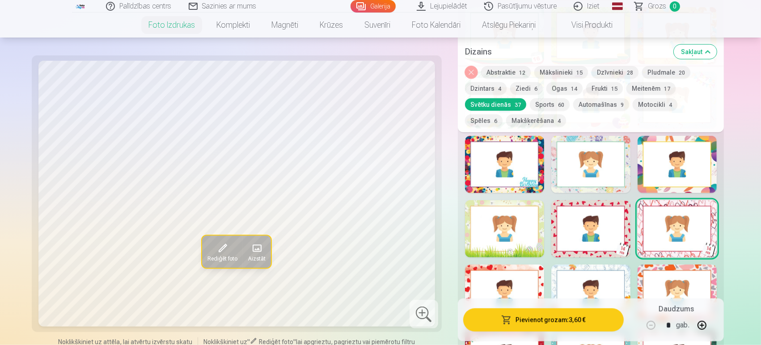
click at [492, 280] on div at bounding box center [504, 293] width 79 height 57
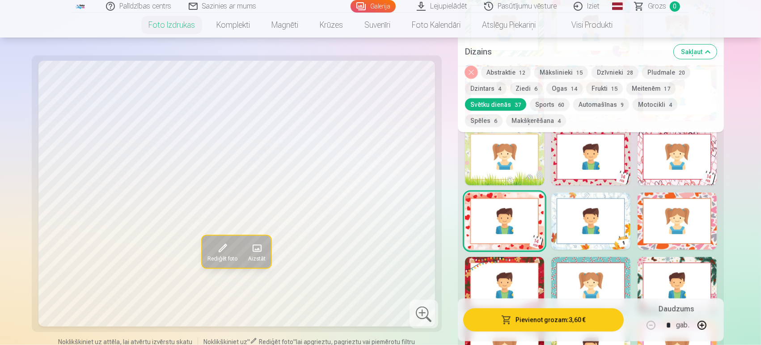
scroll to position [956, 0]
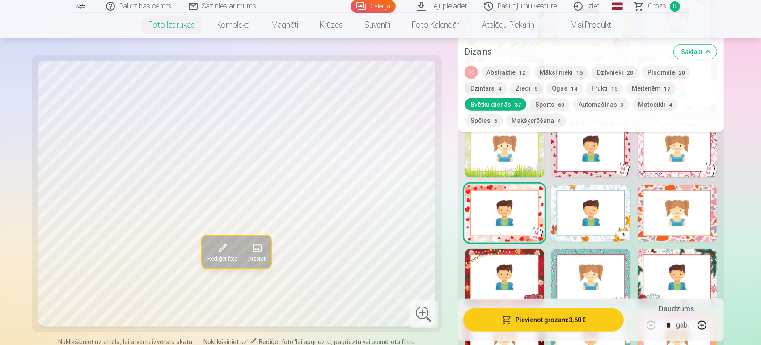
click at [583, 213] on div at bounding box center [590, 213] width 79 height 57
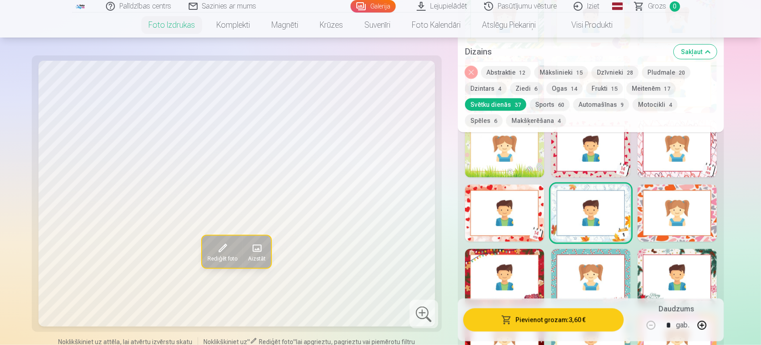
click at [689, 206] on div at bounding box center [676, 213] width 79 height 57
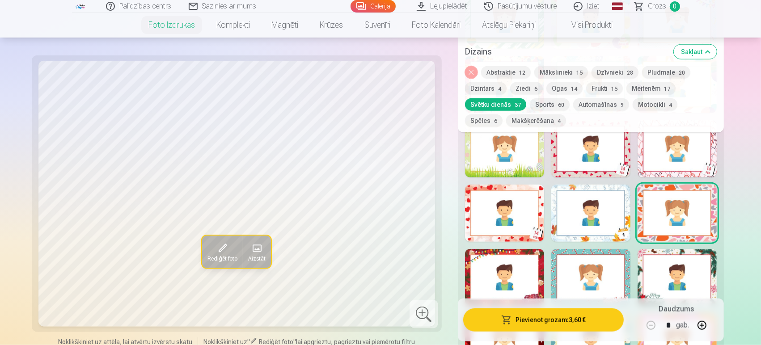
click at [503, 282] on div at bounding box center [504, 277] width 79 height 57
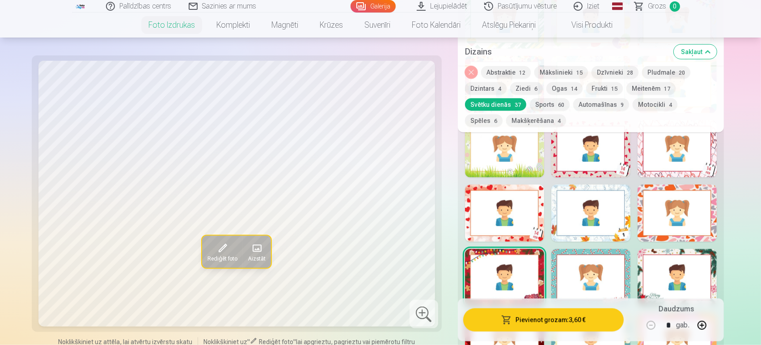
click at [586, 271] on div at bounding box center [590, 277] width 79 height 57
click at [657, 253] on div at bounding box center [676, 277] width 79 height 57
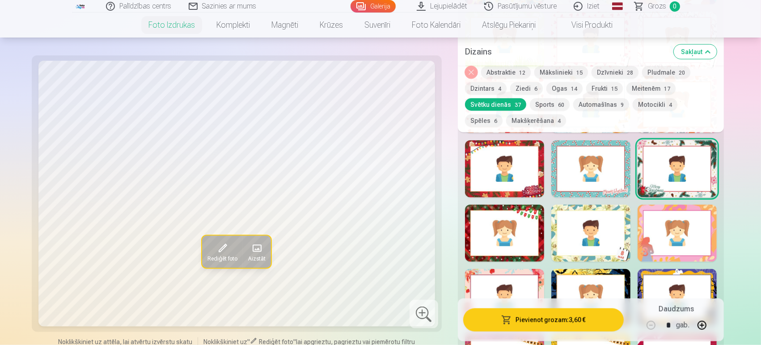
scroll to position [1065, 0]
click at [523, 221] on div at bounding box center [504, 232] width 79 height 57
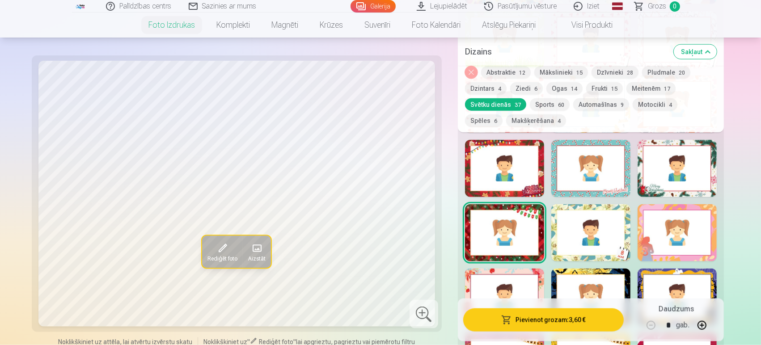
click at [564, 223] on div at bounding box center [590, 232] width 79 height 57
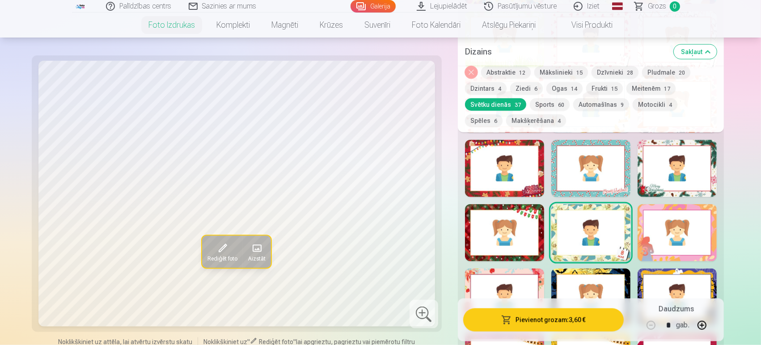
click at [659, 227] on div at bounding box center [676, 232] width 79 height 57
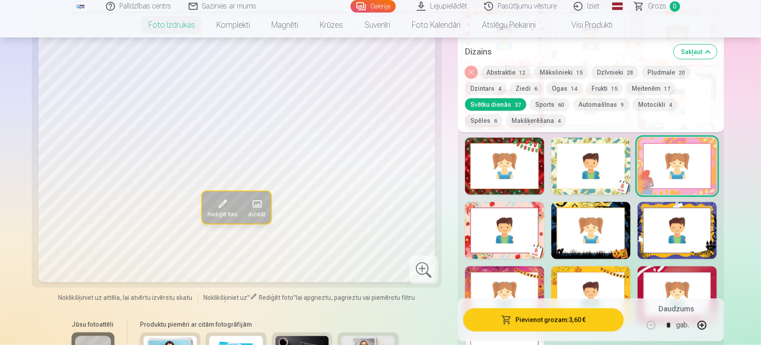
scroll to position [1131, 0]
click at [524, 235] on div at bounding box center [504, 230] width 79 height 57
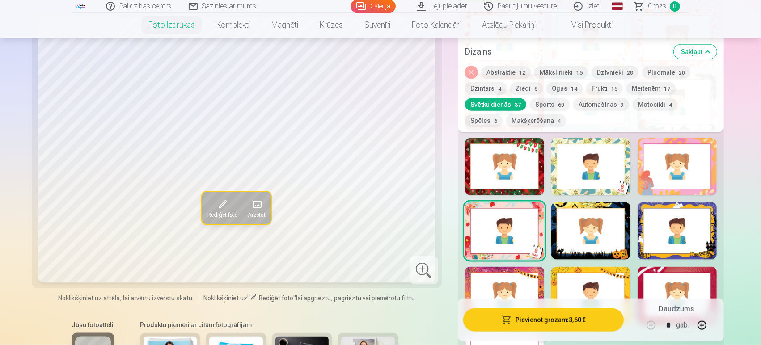
click at [608, 222] on div at bounding box center [590, 230] width 79 height 57
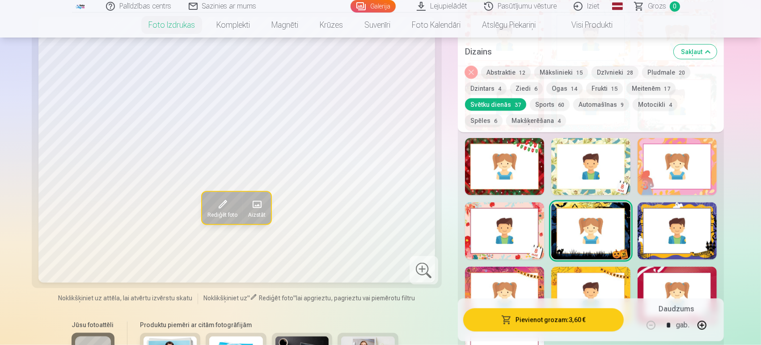
click at [668, 223] on div at bounding box center [676, 230] width 79 height 57
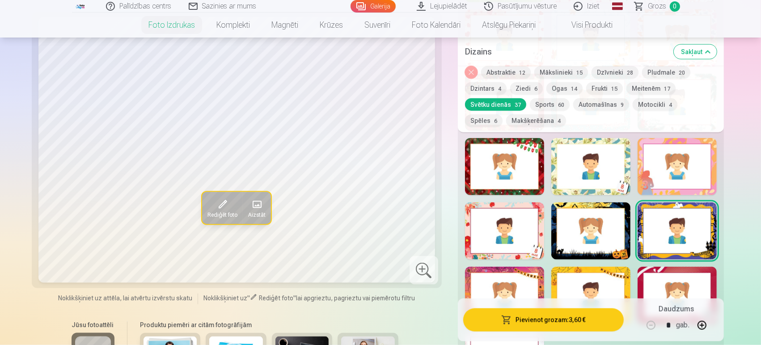
click at [536, 292] on div at bounding box center [504, 295] width 79 height 57
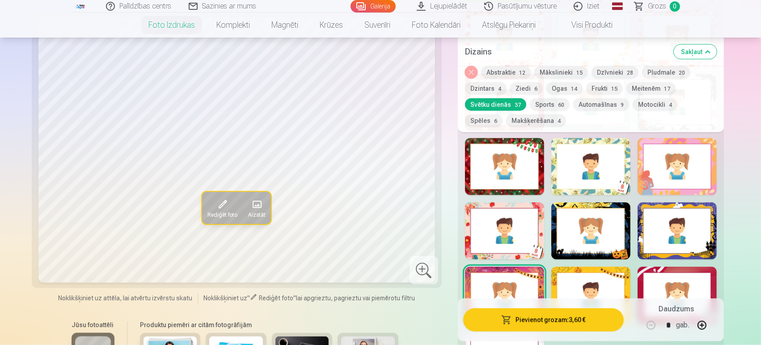
click at [568, 287] on div at bounding box center [590, 295] width 79 height 57
click at [679, 274] on div at bounding box center [676, 295] width 79 height 57
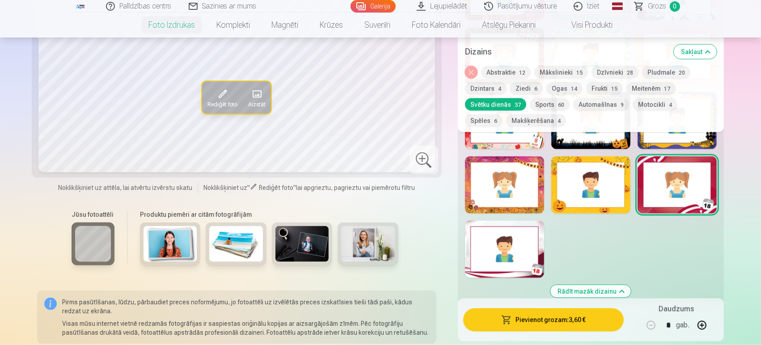
scroll to position [1244, 0]
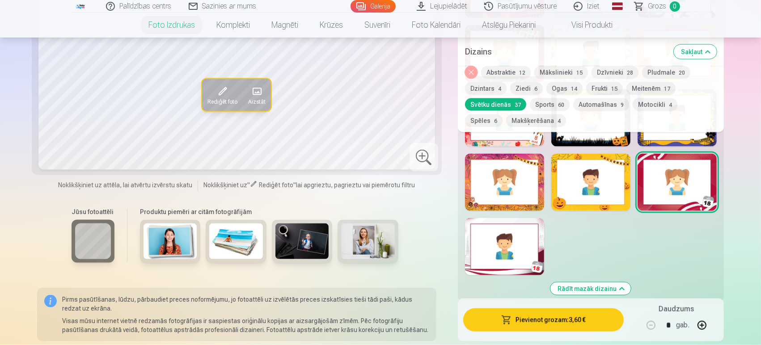
click at [510, 248] on div at bounding box center [504, 246] width 79 height 57
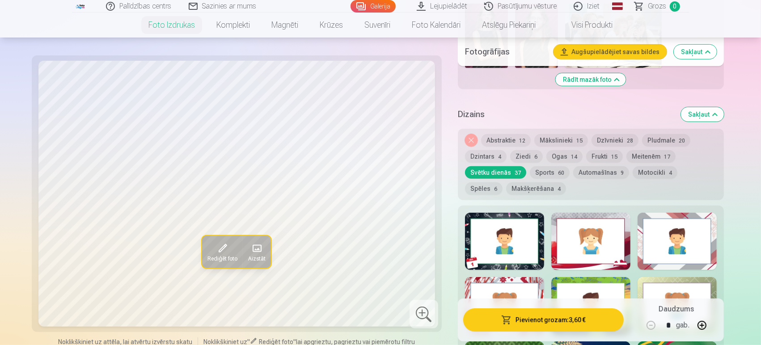
scroll to position [482, 0]
click at [646, 142] on button "Pludmale 20" at bounding box center [666, 141] width 48 height 13
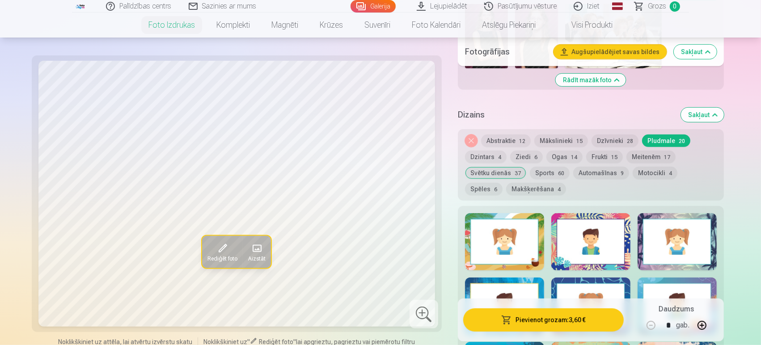
click at [466, 254] on div at bounding box center [504, 241] width 79 height 57
click at [576, 246] on div at bounding box center [590, 241] width 79 height 57
click at [686, 242] on div at bounding box center [676, 241] width 79 height 57
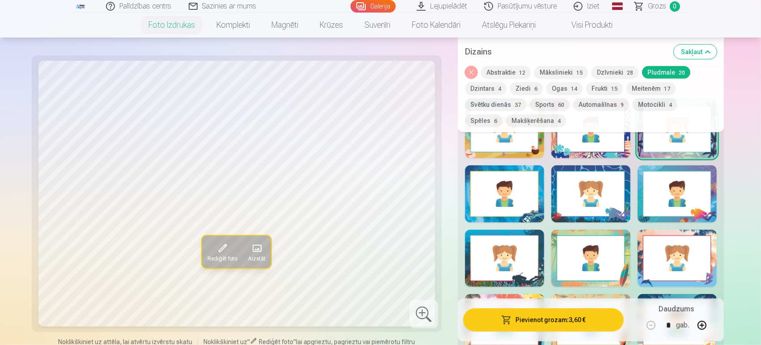
scroll to position [590, 0]
click at [494, 168] on div at bounding box center [504, 193] width 79 height 57
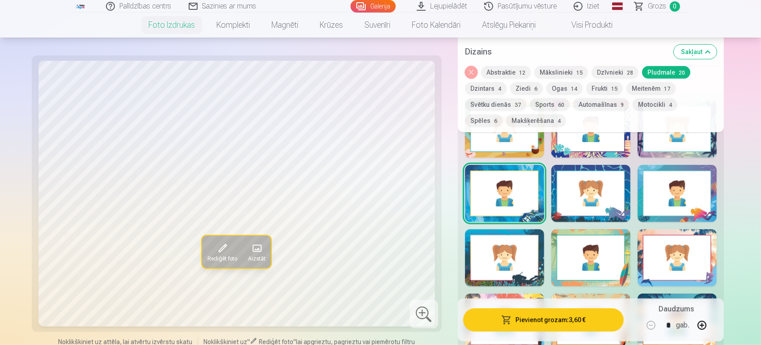
click at [580, 175] on div at bounding box center [590, 193] width 79 height 57
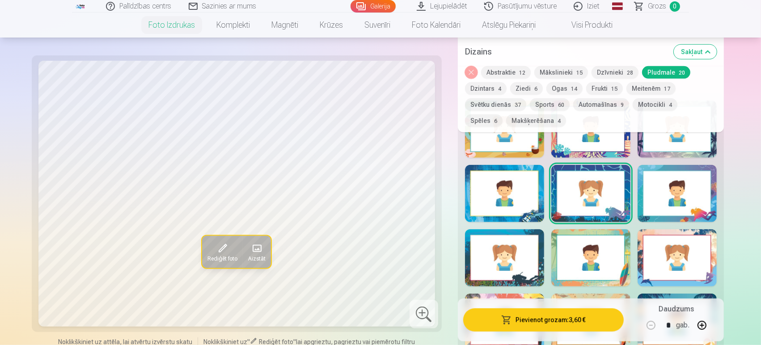
click at [690, 199] on div at bounding box center [676, 193] width 79 height 57
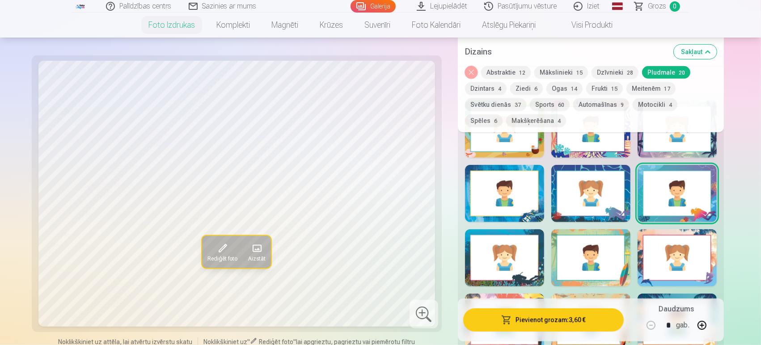
click at [510, 268] on div at bounding box center [504, 257] width 79 height 57
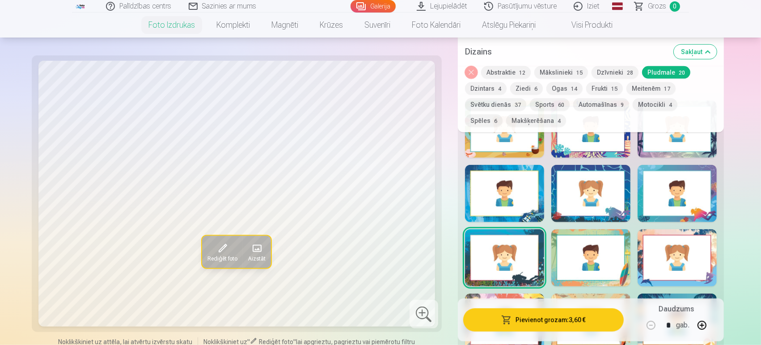
click at [603, 249] on div at bounding box center [590, 257] width 79 height 57
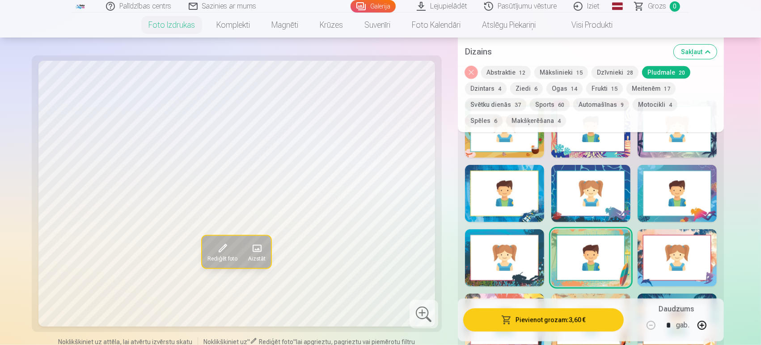
click at [650, 254] on div at bounding box center [676, 257] width 79 height 57
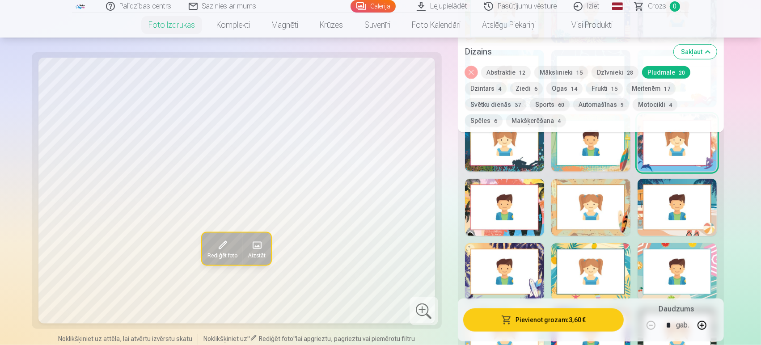
scroll to position [706, 0]
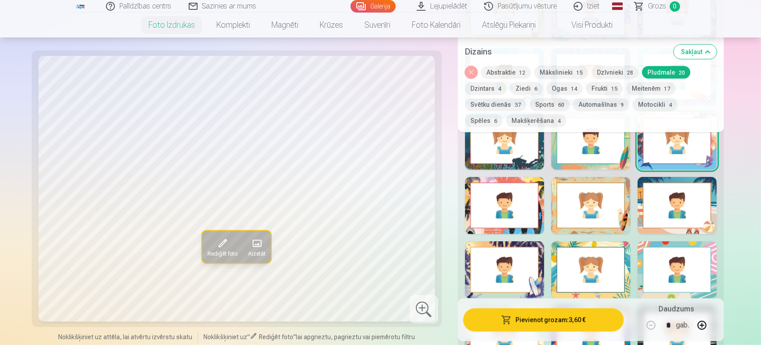
click at [524, 189] on div at bounding box center [504, 205] width 79 height 57
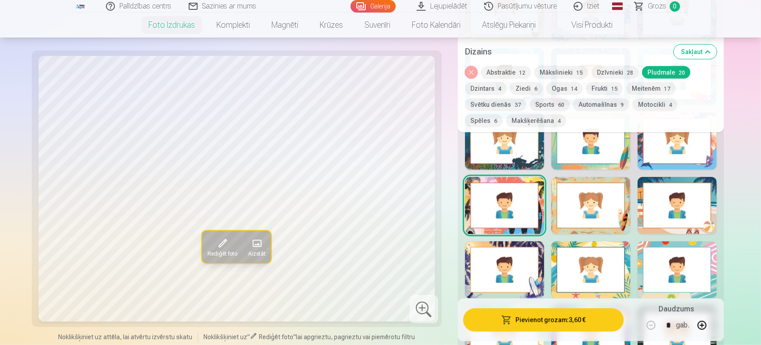
click at [595, 190] on div at bounding box center [590, 205] width 79 height 57
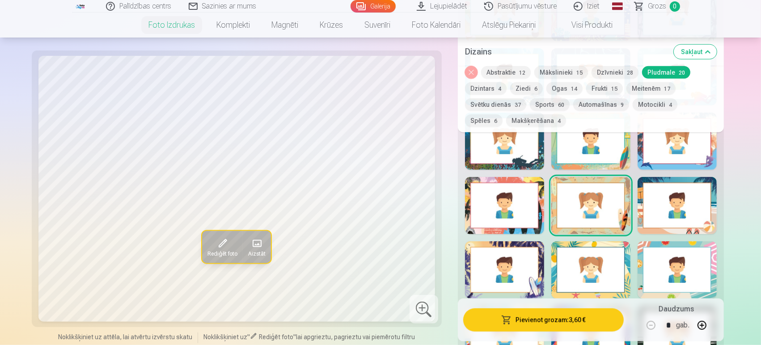
click at [674, 184] on div at bounding box center [676, 205] width 79 height 57
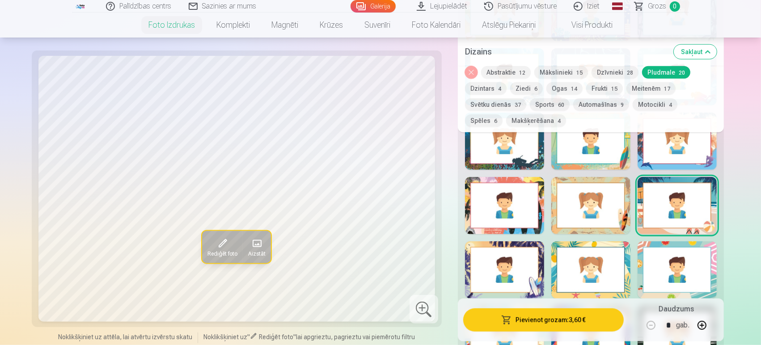
click at [530, 257] on div at bounding box center [504, 269] width 79 height 57
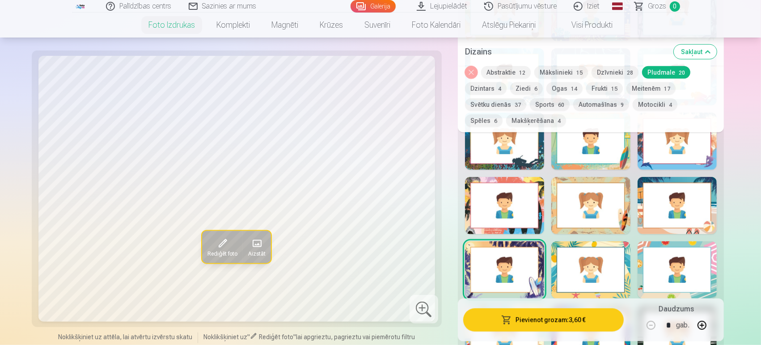
click at [585, 263] on div at bounding box center [590, 269] width 79 height 57
click at [698, 257] on div at bounding box center [676, 269] width 79 height 57
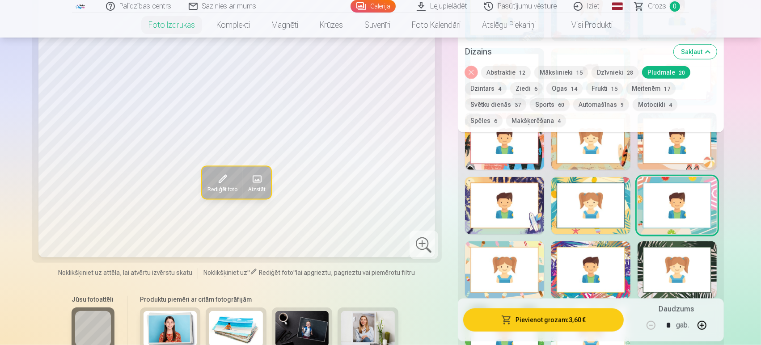
scroll to position [771, 0]
click at [528, 271] on div at bounding box center [504, 269] width 79 height 57
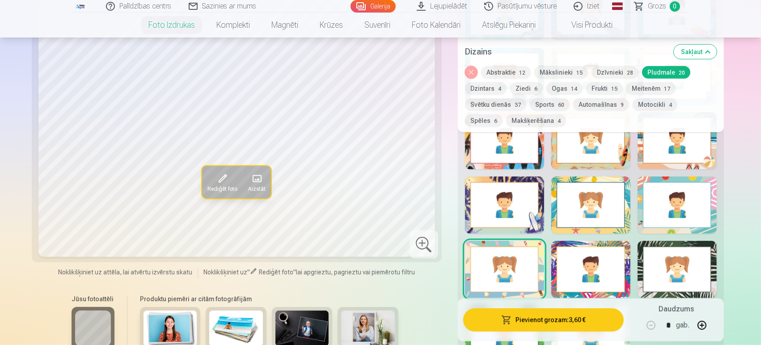
click at [574, 274] on div at bounding box center [590, 269] width 79 height 57
click at [699, 262] on div at bounding box center [676, 269] width 79 height 57
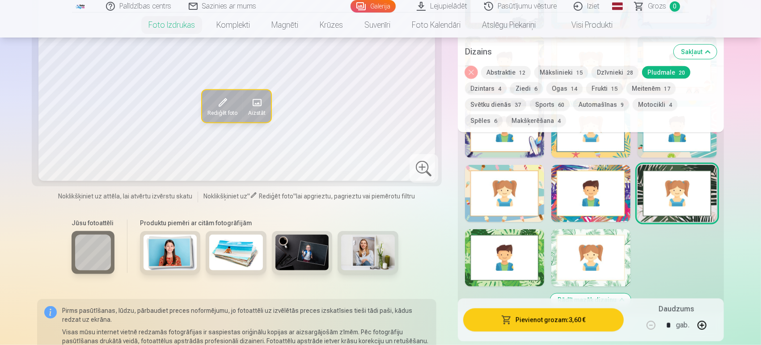
scroll to position [847, 0]
click at [517, 242] on div at bounding box center [504, 257] width 79 height 57
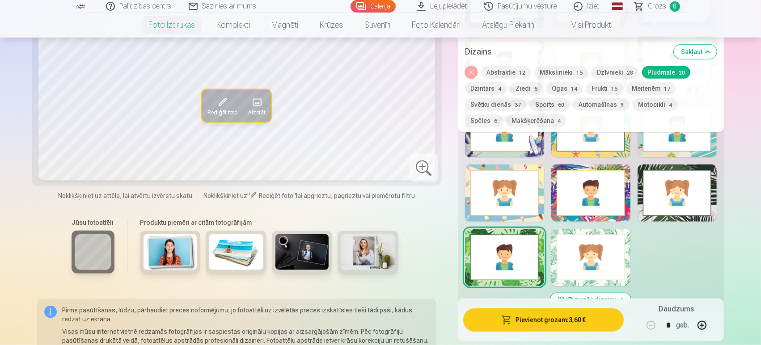
click at [576, 248] on div at bounding box center [590, 257] width 79 height 57
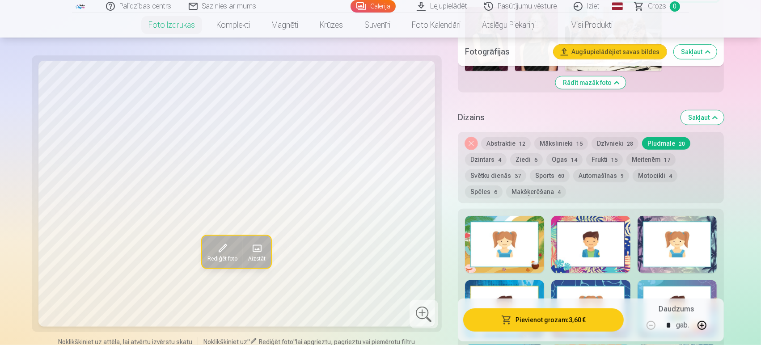
scroll to position [480, 0]
click at [514, 156] on button "Ziedi 6" at bounding box center [526, 159] width 33 height 13
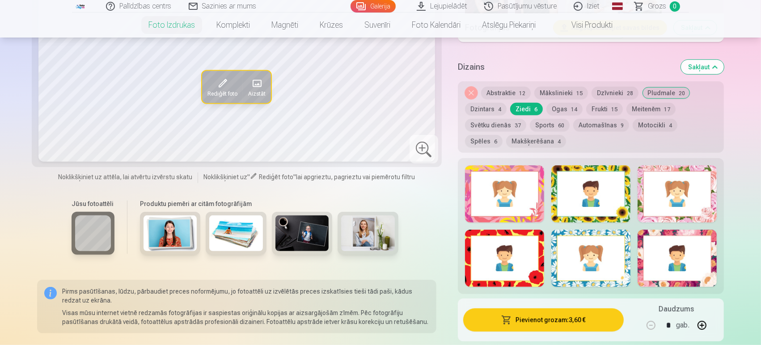
scroll to position [523, 0]
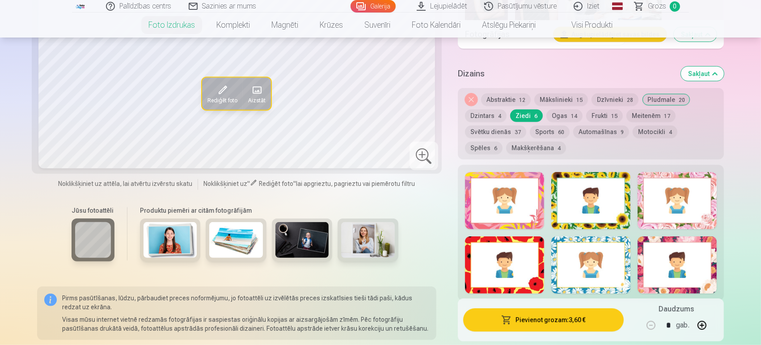
click at [661, 211] on div at bounding box center [676, 200] width 79 height 57
click at [680, 258] on div at bounding box center [676, 264] width 79 height 57
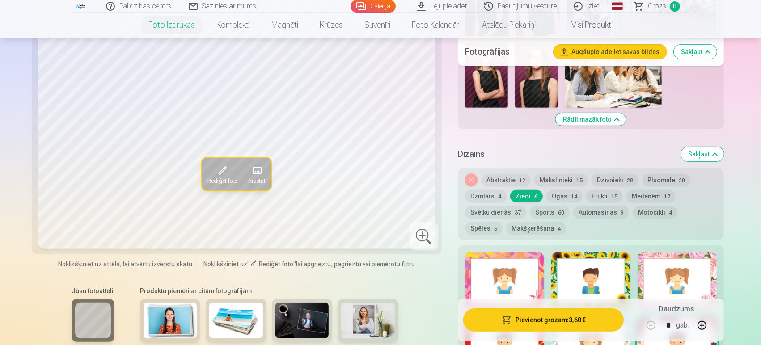
scroll to position [443, 0]
click at [610, 259] on div at bounding box center [590, 280] width 79 height 57
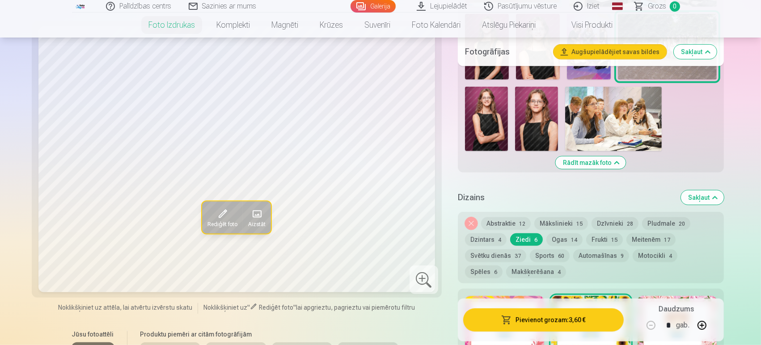
scroll to position [399, 0]
click at [531, 237] on button "Ziedi 6" at bounding box center [526, 240] width 33 height 13
click at [467, 219] on button "Noņemiet dizainu" at bounding box center [471, 224] width 13 height 13
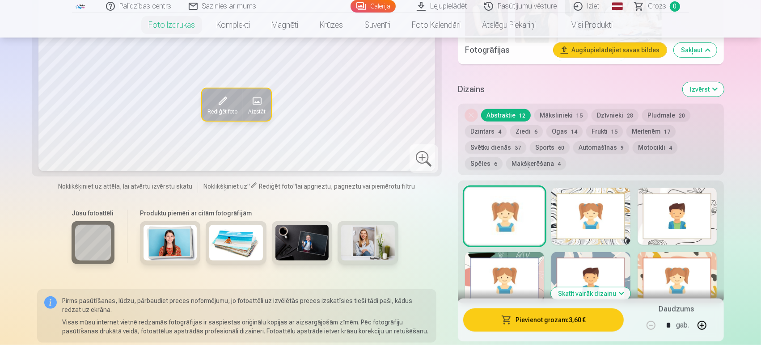
scroll to position [505, 0]
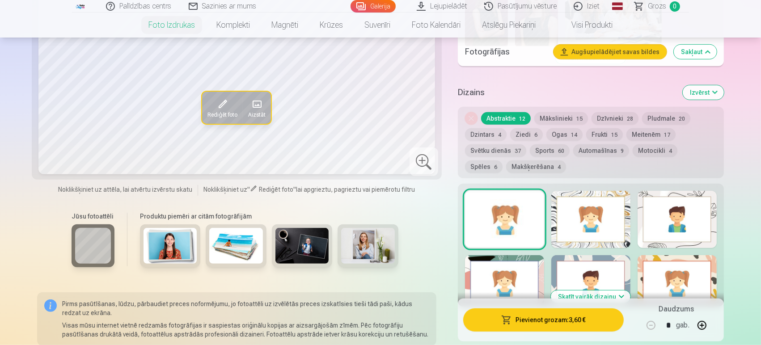
click at [253, 242] on img at bounding box center [236, 246] width 54 height 36
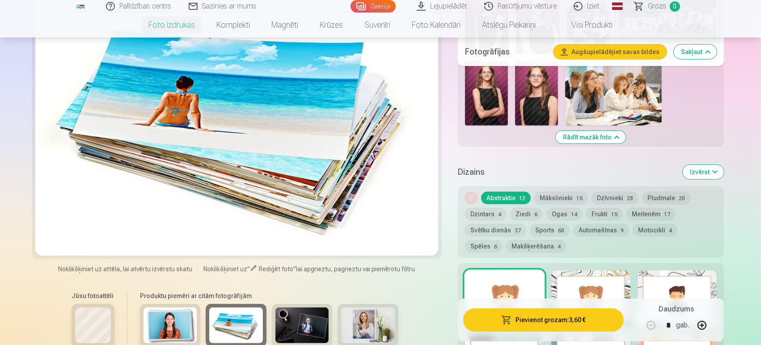
scroll to position [424, 0]
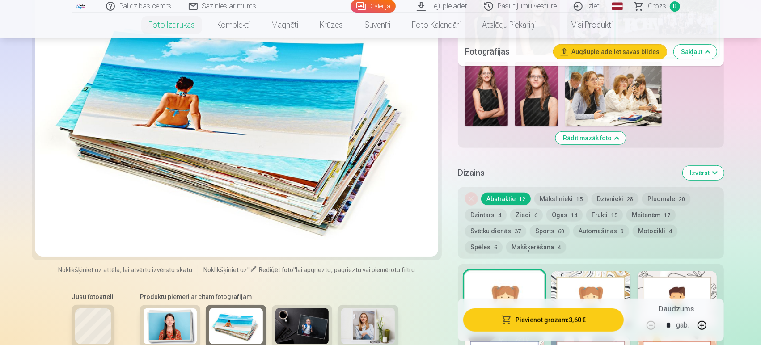
click at [304, 317] on img at bounding box center [302, 326] width 54 height 36
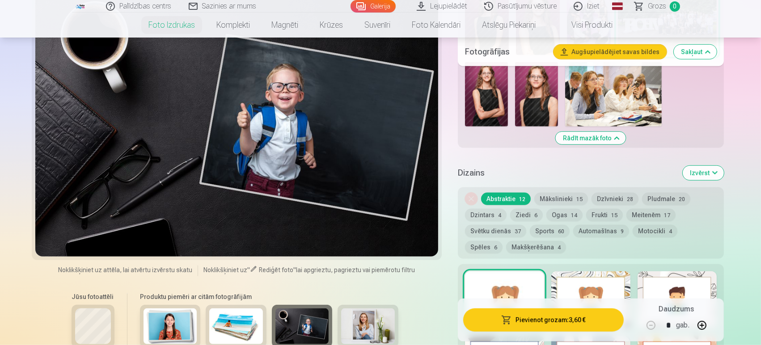
click at [355, 321] on img at bounding box center [368, 326] width 54 height 36
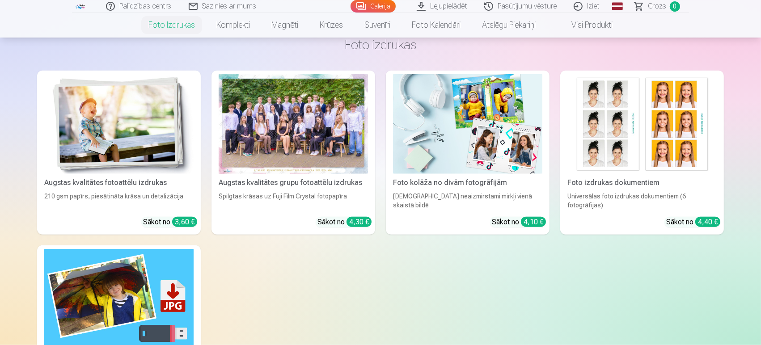
scroll to position [991, 0]
click at [650, 106] on img at bounding box center [641, 124] width 149 height 100
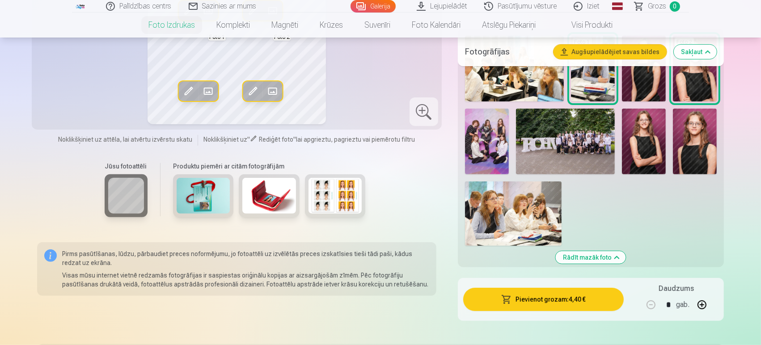
scroll to position [257, 0]
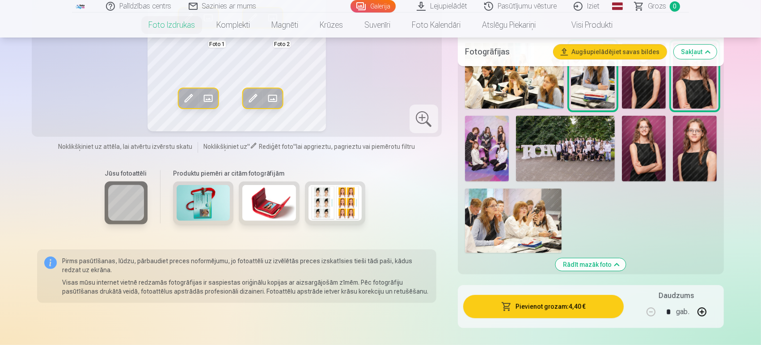
click at [329, 202] on img at bounding box center [335, 203] width 54 height 36
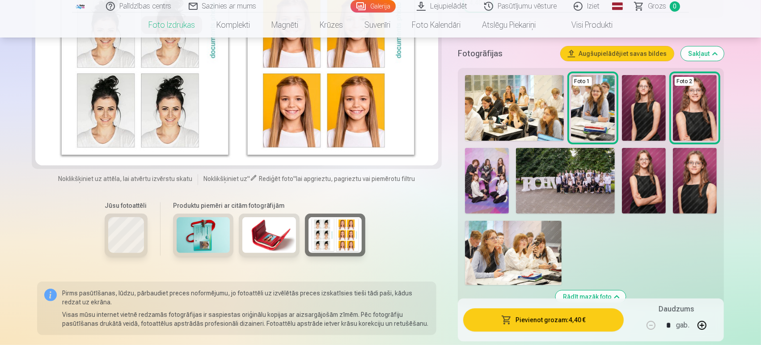
scroll to position [226, 0]
click at [258, 235] on img at bounding box center [269, 235] width 54 height 36
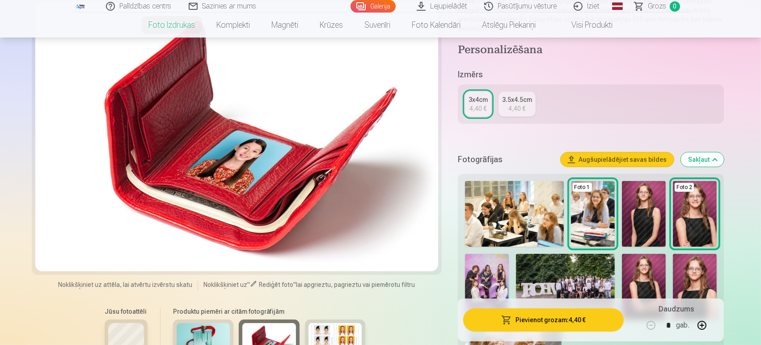
scroll to position [122, 0]
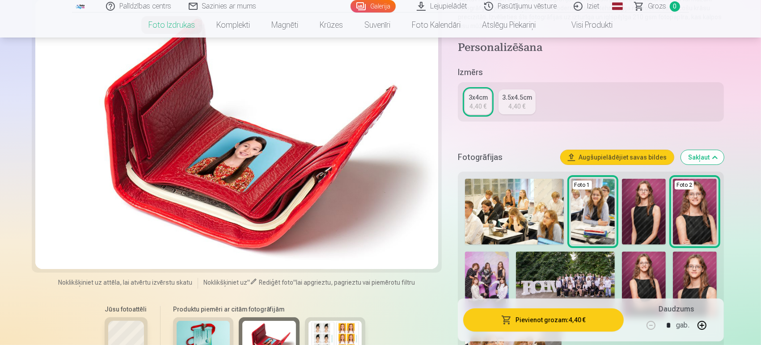
click at [190, 324] on img at bounding box center [204, 339] width 54 height 36
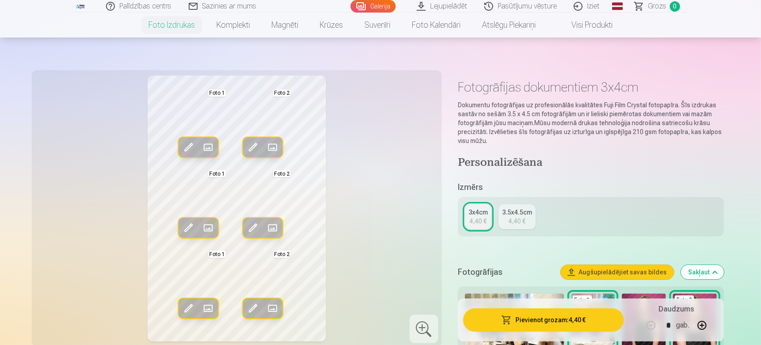
scroll to position [0, 0]
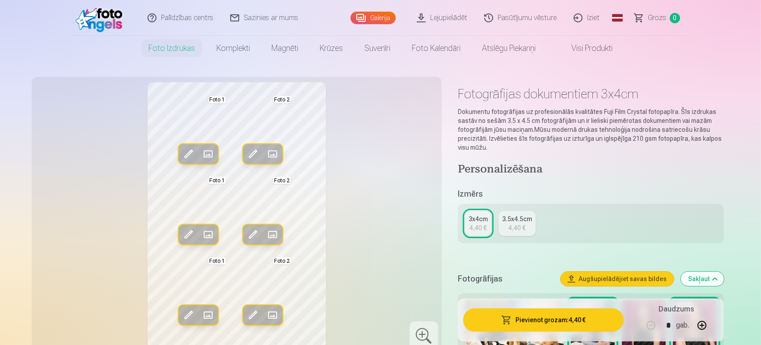
click at [392, 19] on link "Galerija" at bounding box center [372, 18] width 45 height 13
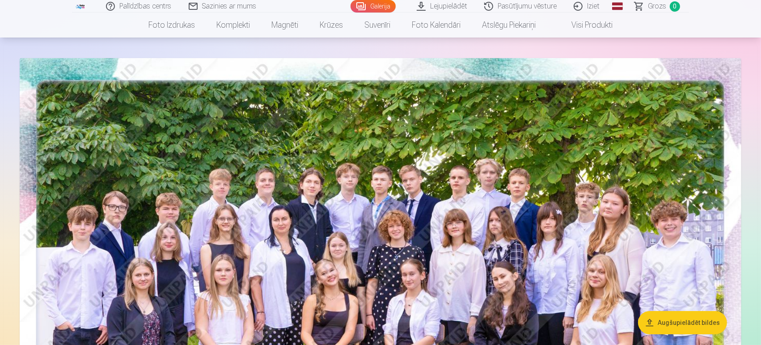
scroll to position [38, 0]
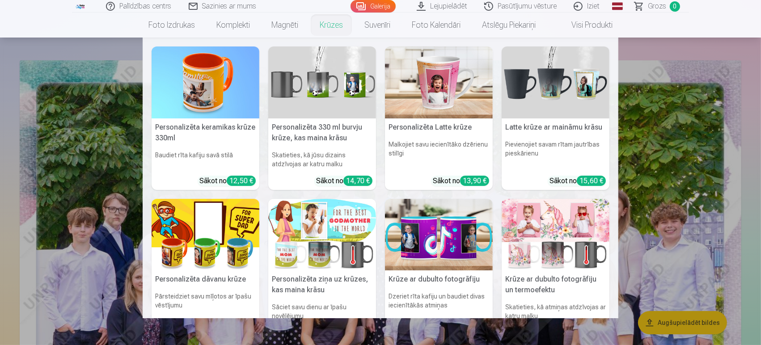
click at [335, 24] on link "Krūzes" at bounding box center [331, 25] width 45 height 25
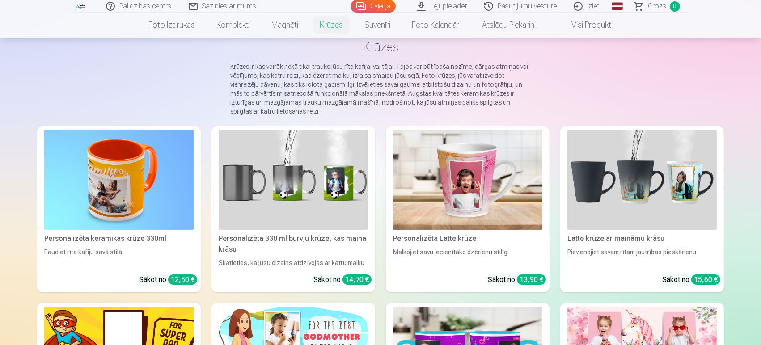
scroll to position [43, 0]
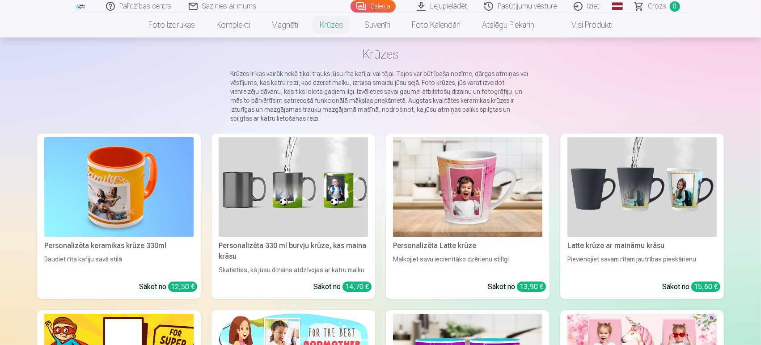
click at [125, 214] on img at bounding box center [118, 187] width 149 height 100
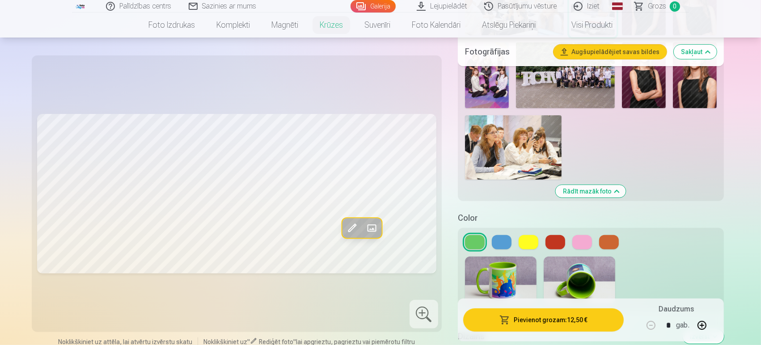
scroll to position [279, 0]
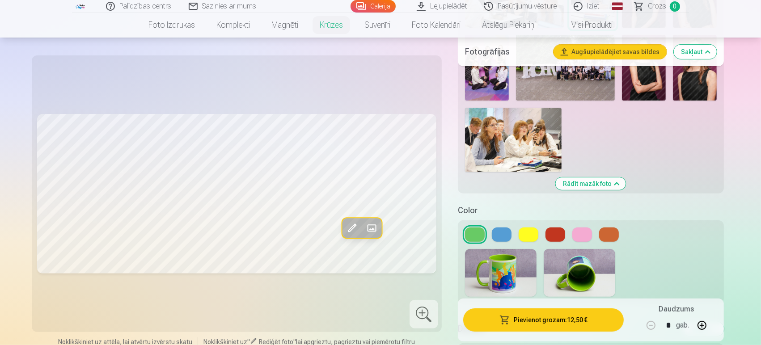
click at [503, 220] on div at bounding box center [591, 262] width 266 height 84
click at [507, 227] on button at bounding box center [502, 234] width 20 height 14
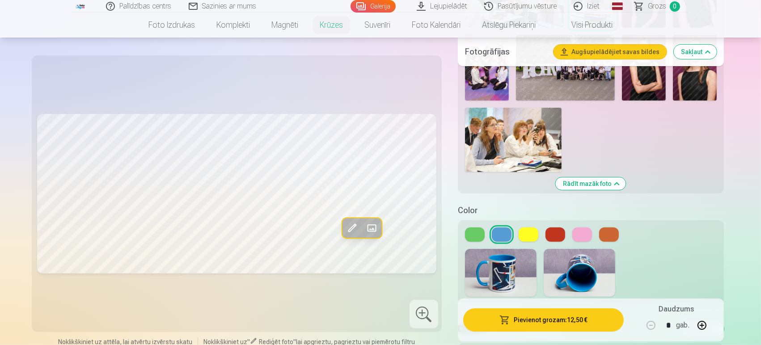
click at [507, 227] on button at bounding box center [502, 234] width 20 height 14
click at [477, 228] on button at bounding box center [475, 234] width 20 height 14
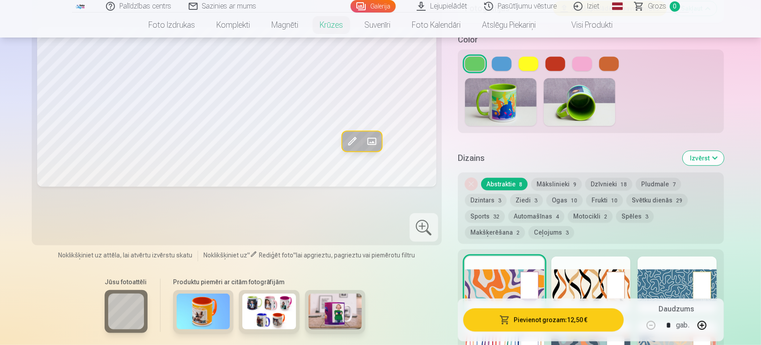
scroll to position [449, 0]
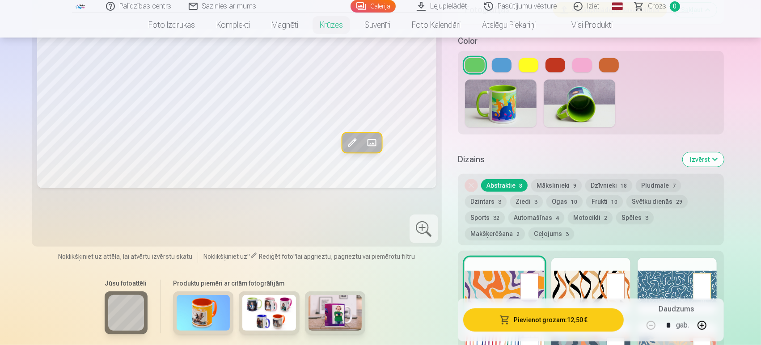
click at [530, 195] on button "Ziedi 3" at bounding box center [526, 201] width 33 height 13
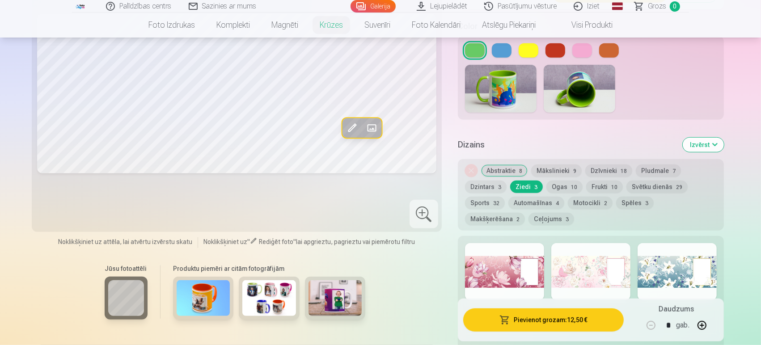
scroll to position [466, 0]
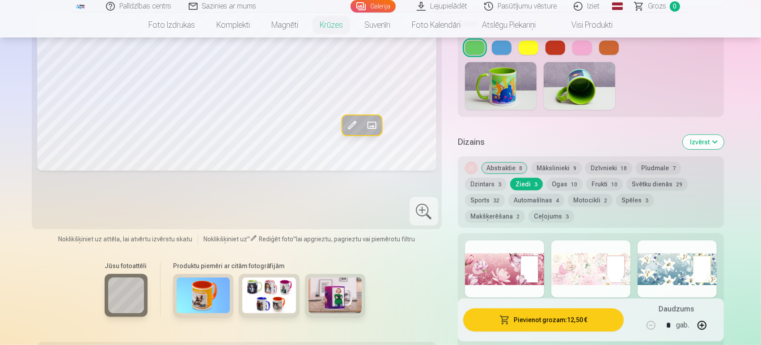
click at [530, 267] on div at bounding box center [504, 268] width 79 height 57
click at [571, 270] on div at bounding box center [590, 268] width 79 height 57
click at [668, 254] on div at bounding box center [676, 268] width 79 height 57
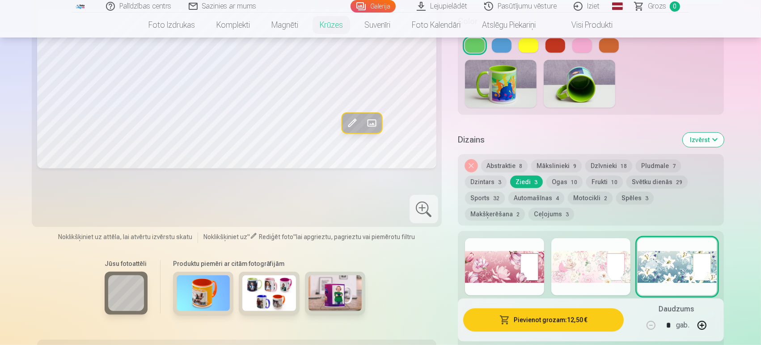
scroll to position [442, 0]
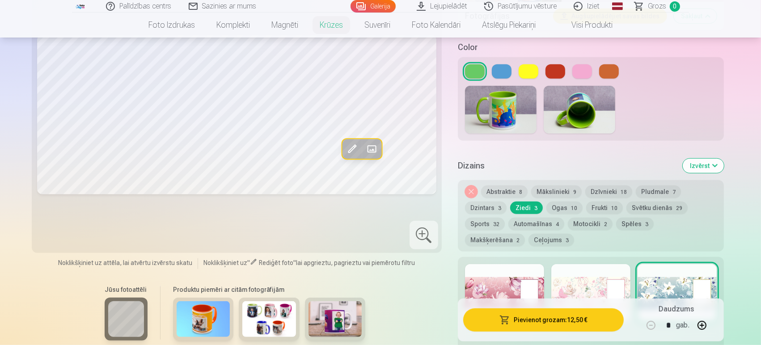
click at [490, 278] on div at bounding box center [504, 292] width 79 height 57
click at [571, 205] on span "10" at bounding box center [574, 208] width 6 height 6
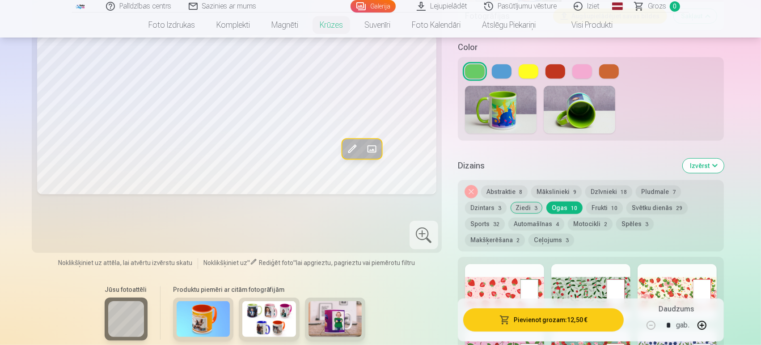
click at [511, 282] on div at bounding box center [504, 292] width 79 height 57
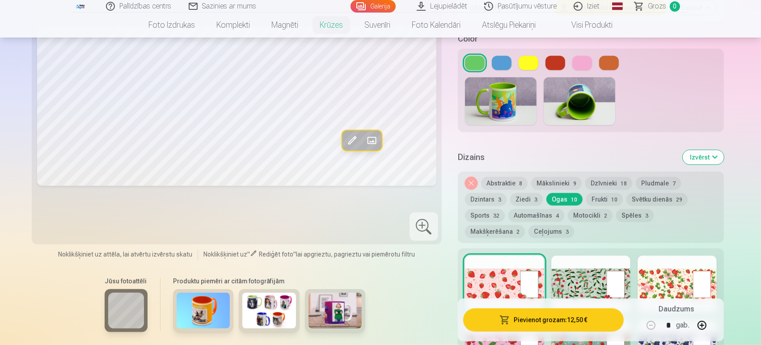
scroll to position [454, 0]
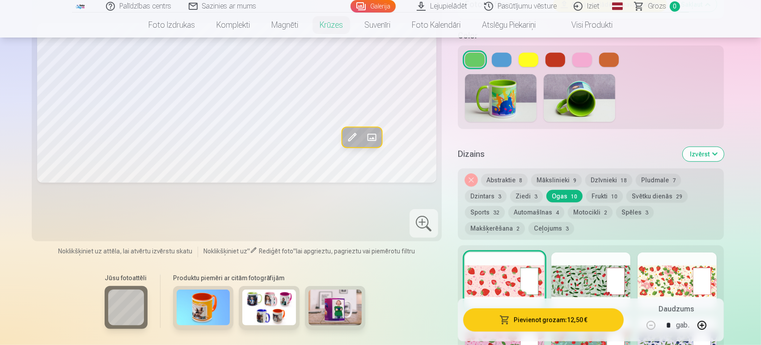
click at [602, 257] on div at bounding box center [590, 281] width 79 height 57
click at [663, 267] on div at bounding box center [676, 281] width 79 height 57
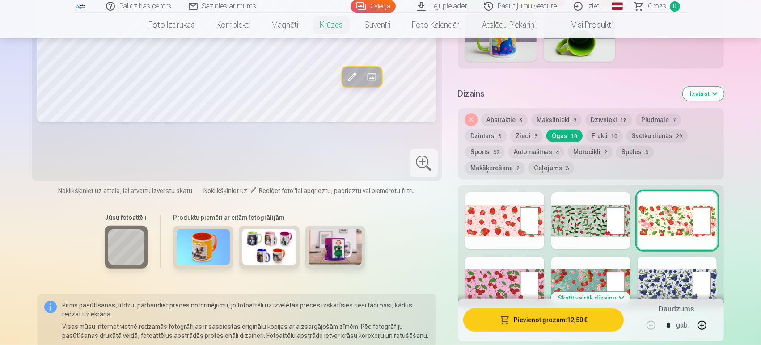
scroll to position [517, 0]
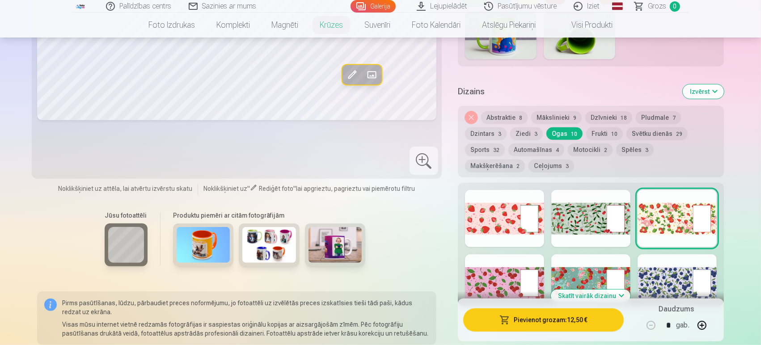
click at [528, 268] on div at bounding box center [504, 282] width 79 height 57
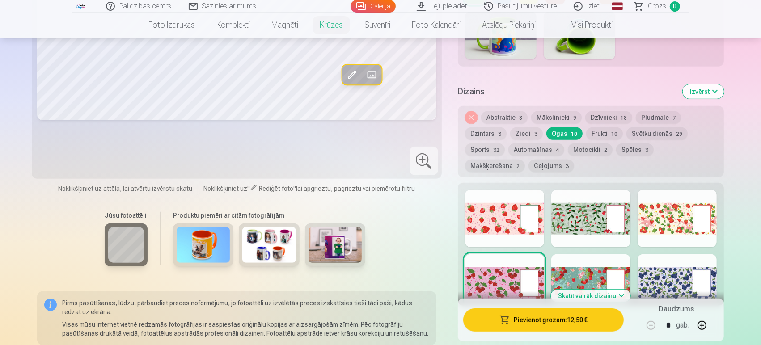
click at [601, 257] on div at bounding box center [590, 282] width 79 height 57
click at [654, 260] on div at bounding box center [676, 282] width 79 height 57
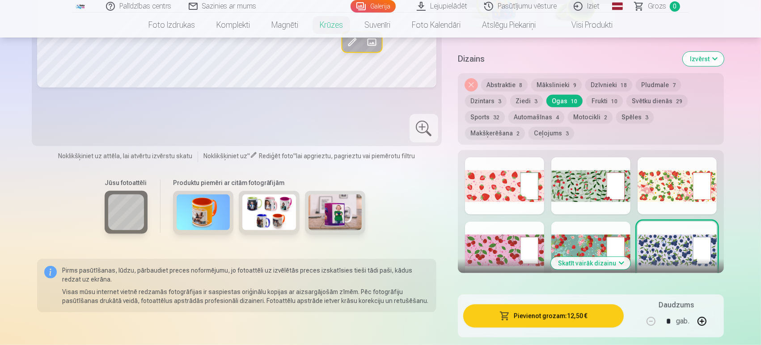
scroll to position [550, 0]
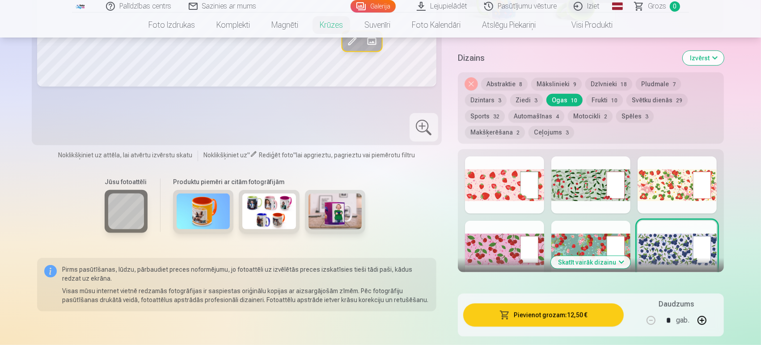
click at [605, 256] on button "Skatīt vairāk dizainu" at bounding box center [591, 262] width 80 height 13
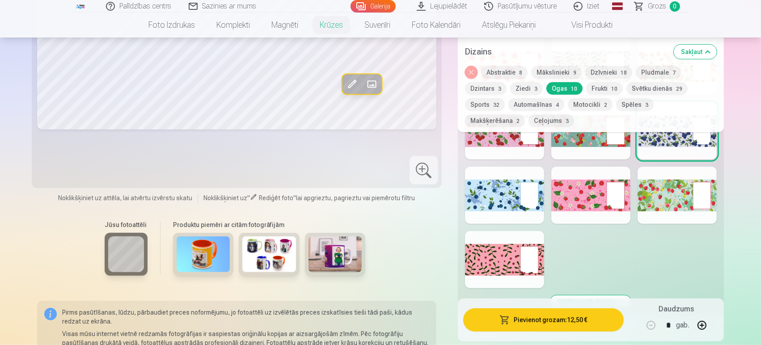
scroll to position [664, 0]
click at [507, 181] on div at bounding box center [504, 194] width 79 height 57
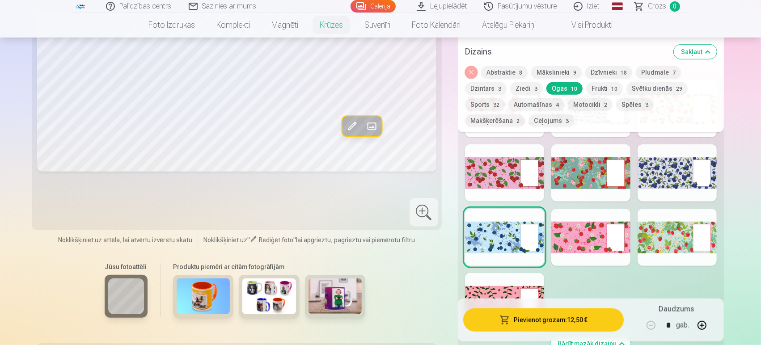
scroll to position [619, 0]
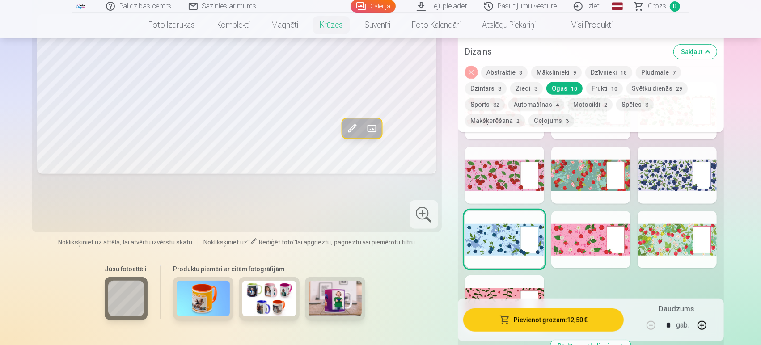
click at [582, 232] on div at bounding box center [590, 239] width 79 height 57
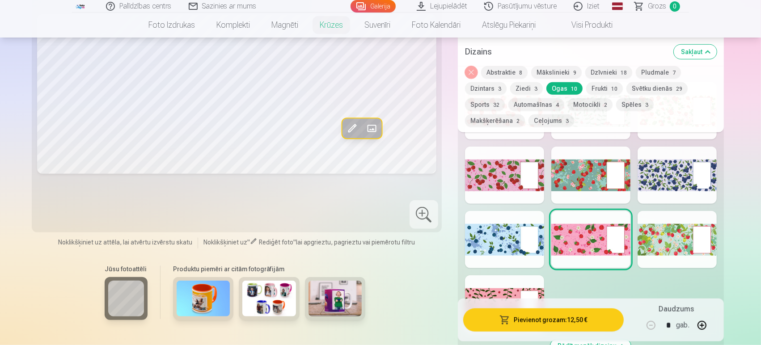
click at [680, 221] on div at bounding box center [676, 239] width 79 height 57
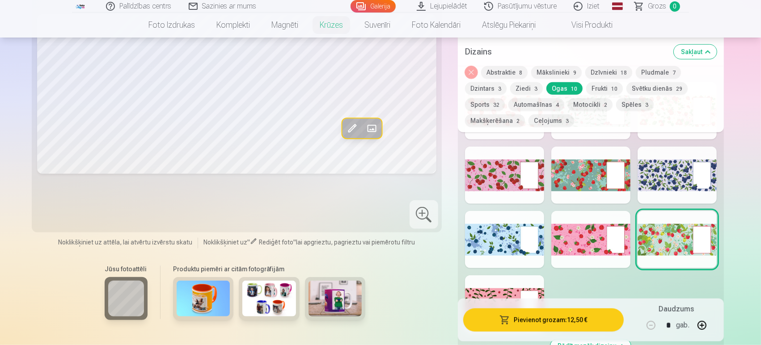
click at [517, 288] on div at bounding box center [504, 303] width 79 height 57
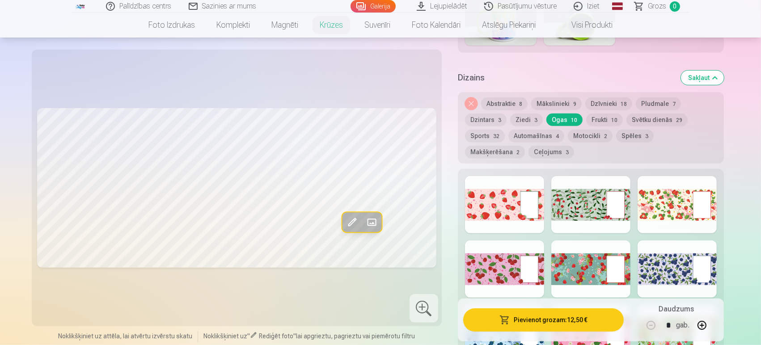
scroll to position [530, 0]
click at [572, 260] on div at bounding box center [590, 269] width 79 height 57
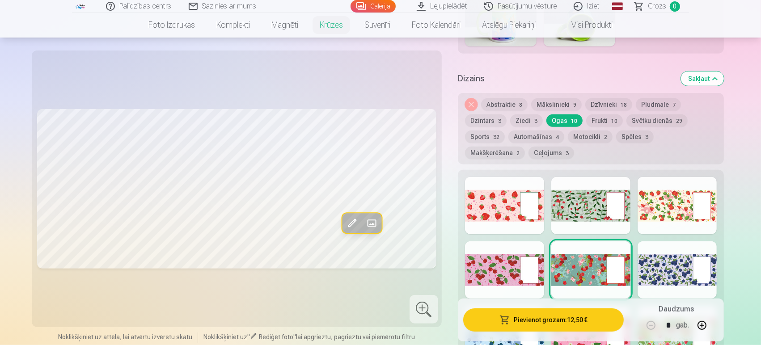
click at [519, 263] on div at bounding box center [504, 269] width 79 height 57
click at [496, 114] on button "Dzintars 3" at bounding box center [486, 120] width 42 height 13
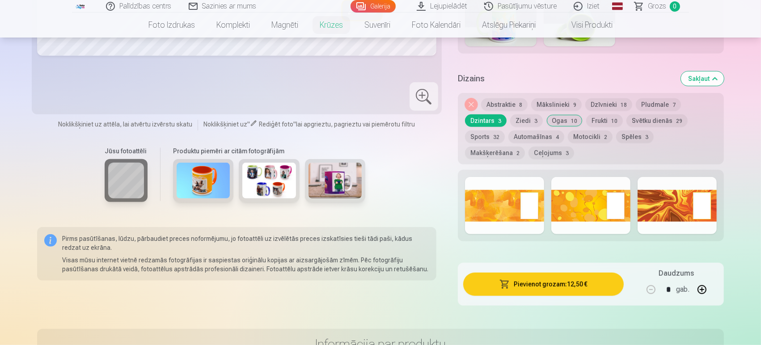
click at [606, 114] on button "Frukti 10" at bounding box center [604, 120] width 37 height 13
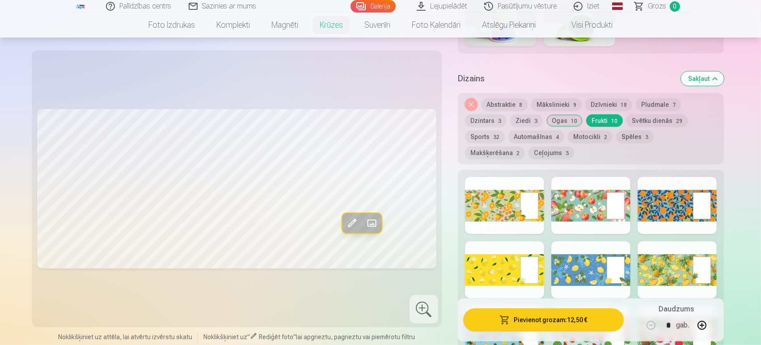
click at [386, 6] on link "Galerija" at bounding box center [372, 6] width 45 height 13
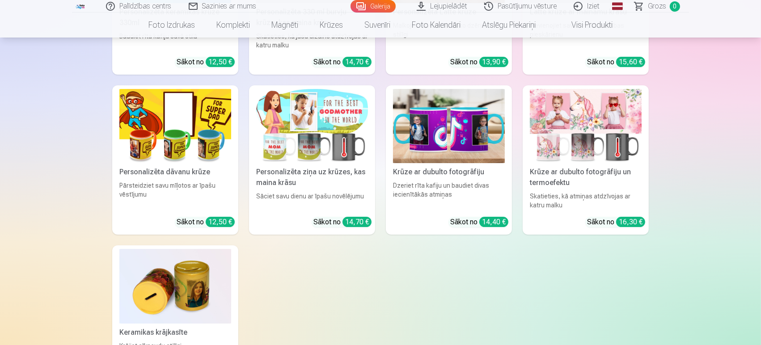
scroll to position [3129, 0]
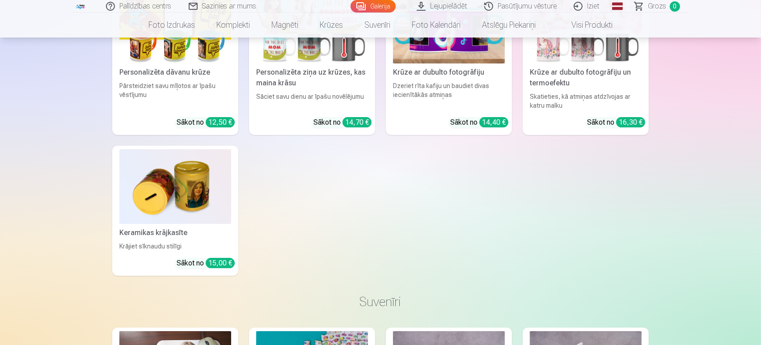
drag, startPoint x: 64, startPoint y: 239, endPoint x: 730, endPoint y: 235, distance: 665.5
